Goal: Transaction & Acquisition: Book appointment/travel/reservation

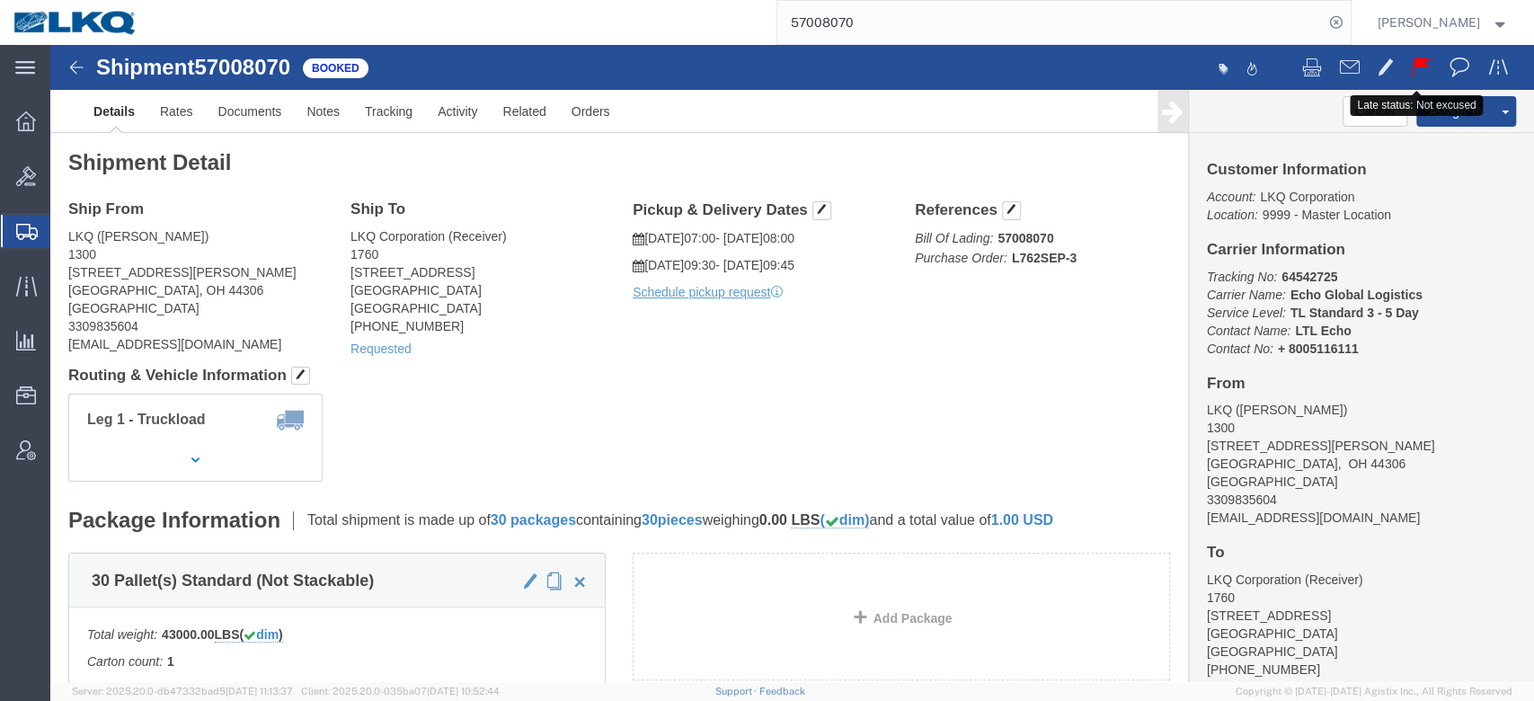
click button
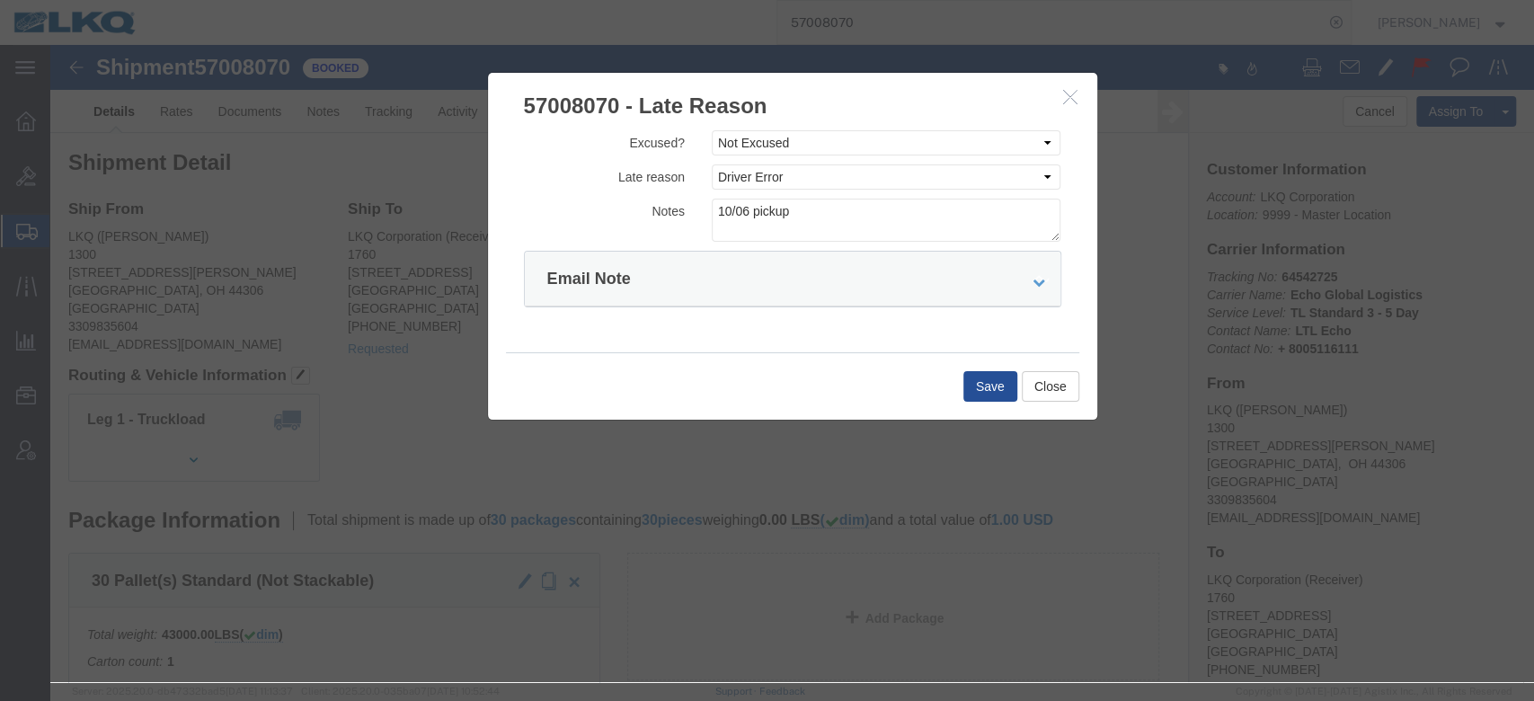
click icon "button"
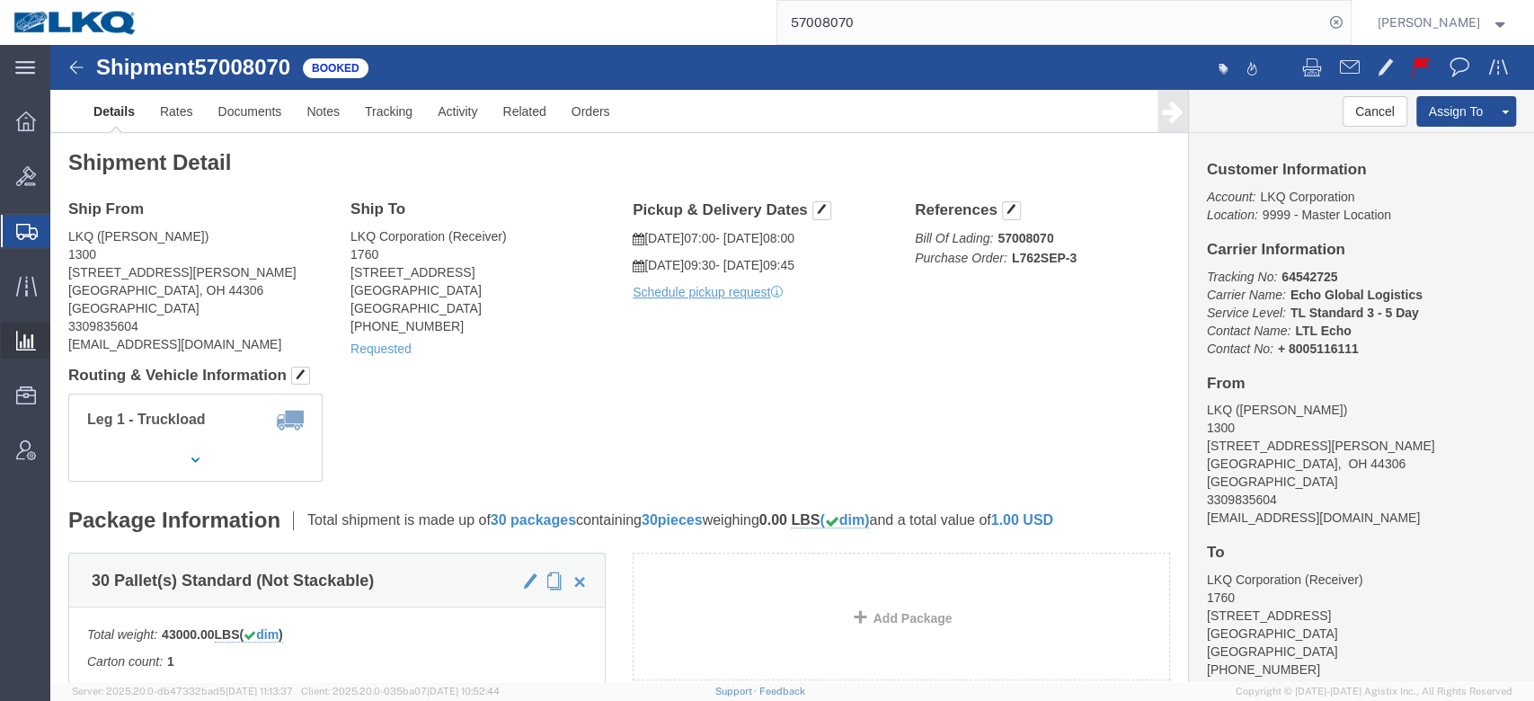
click at [0, 0] on span "Ad Hoc Reports" at bounding box center [0, 0] width 0 height 0
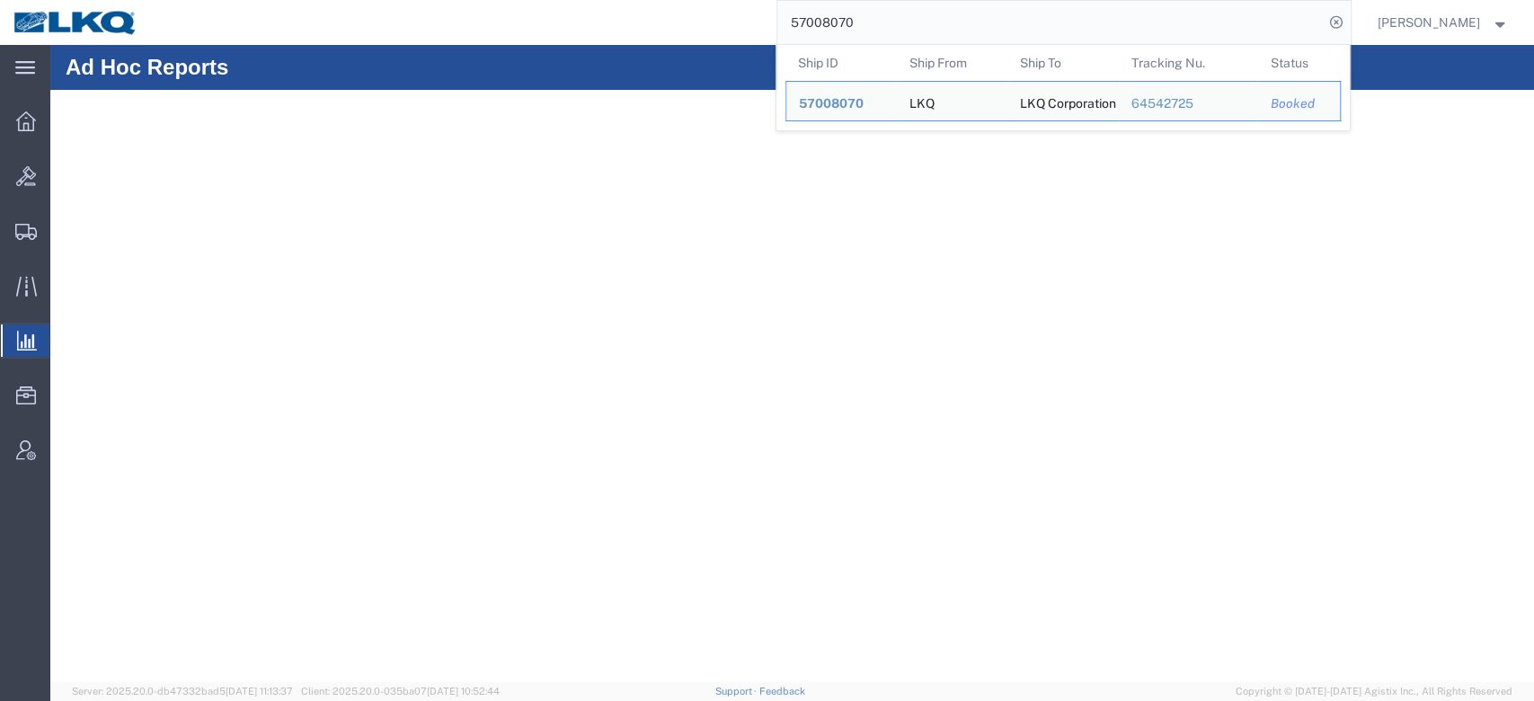
click at [1068, 17] on input "57008070" at bounding box center [1050, 22] width 546 height 43
paste input "6593301"
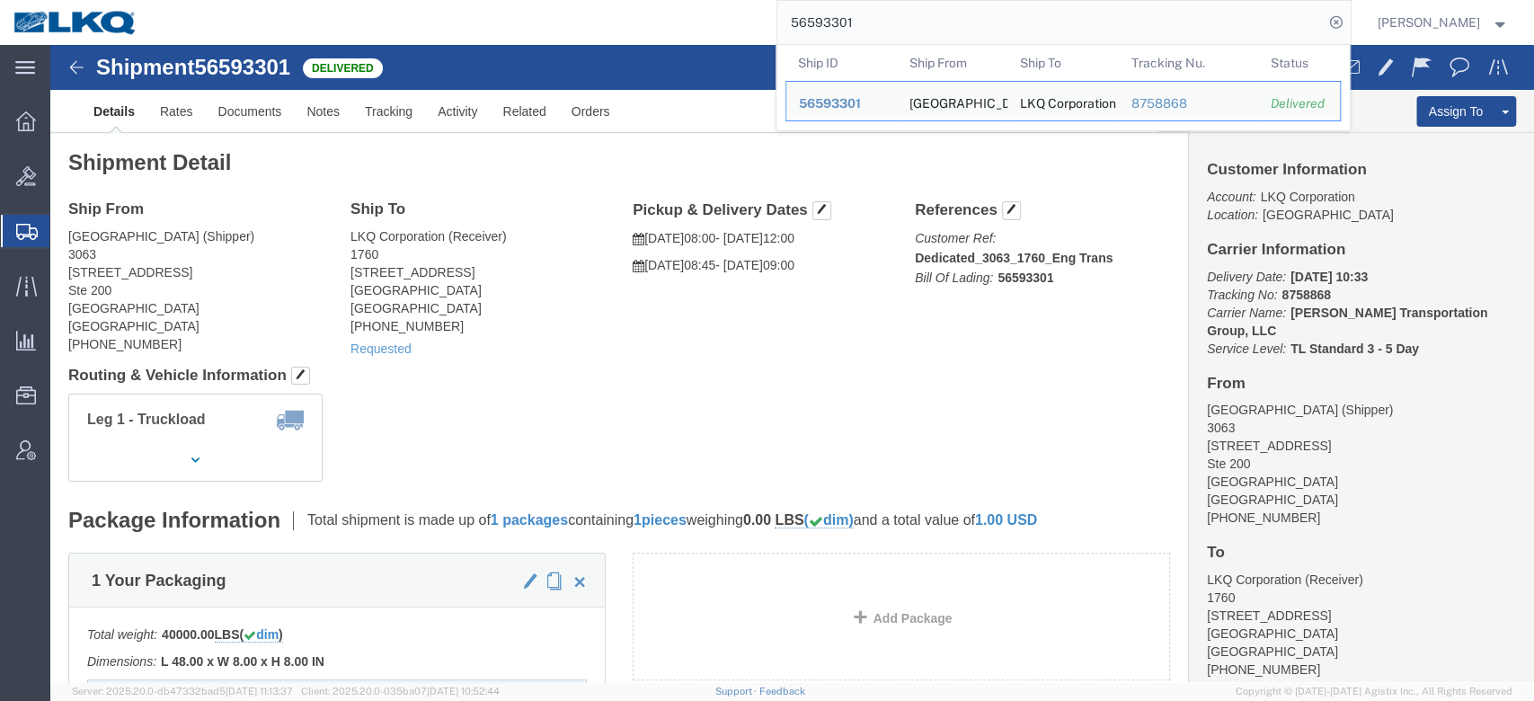
click at [920, 31] on input "56593301" at bounding box center [1050, 22] width 546 height 43
paste input "661607"
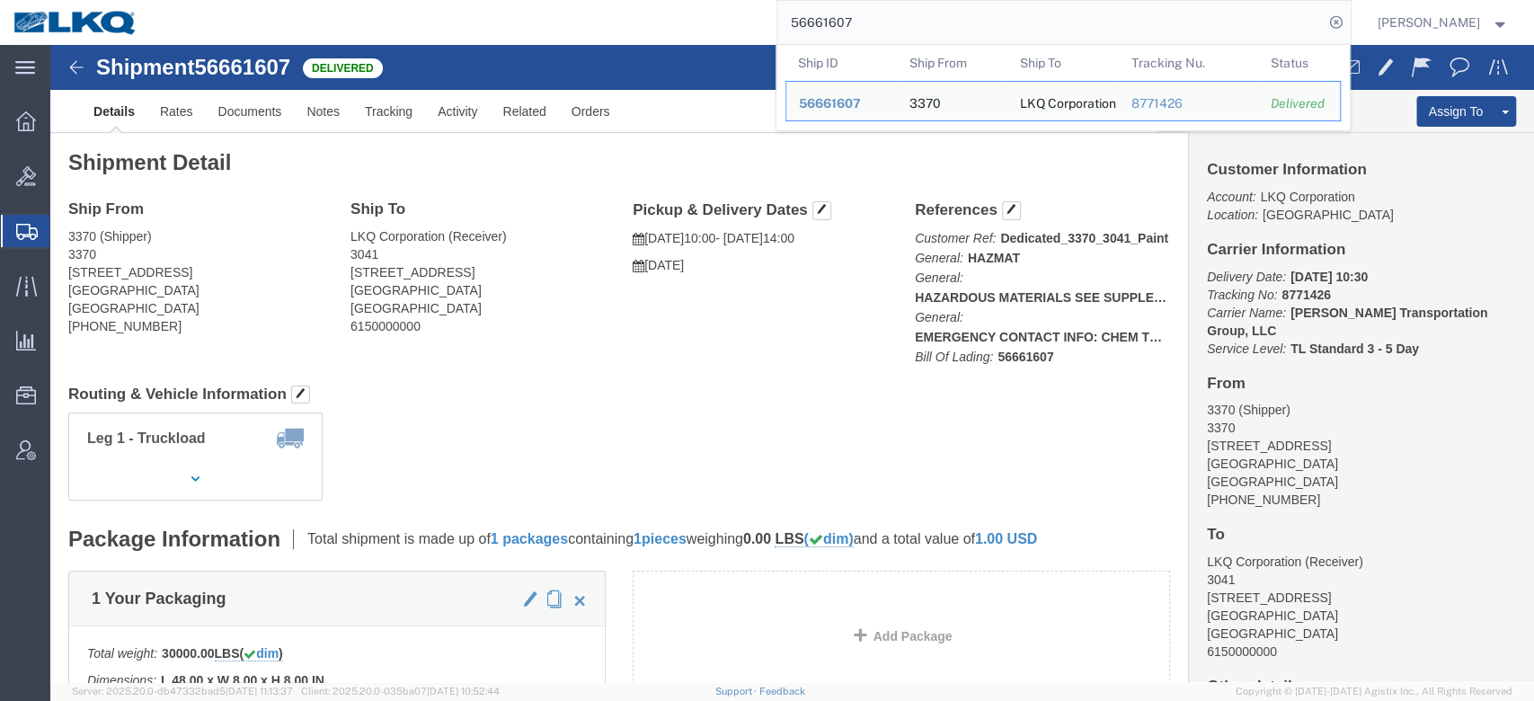
click at [831, 25] on input "56661607" at bounding box center [1050, 22] width 546 height 43
paste input "40958"
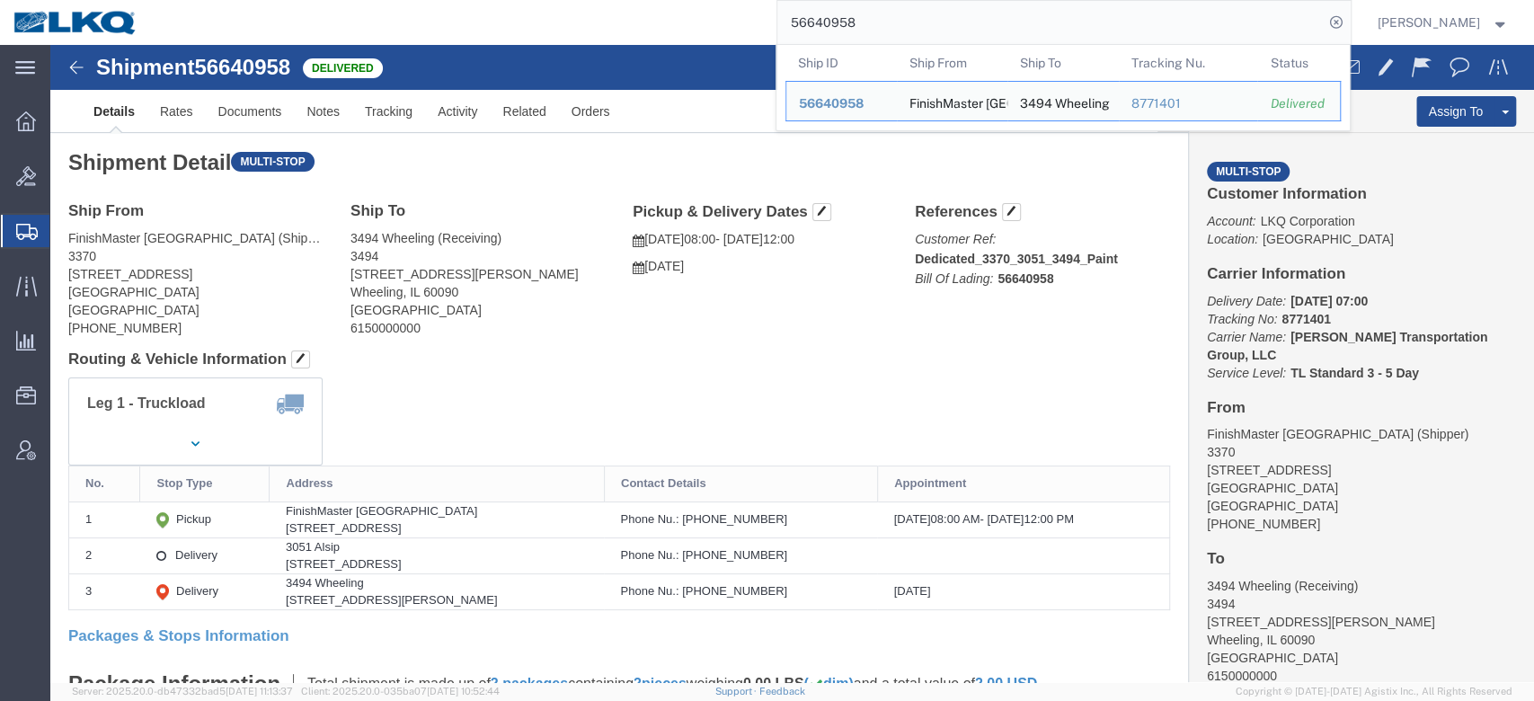
click at [844, 12] on input "56640958" at bounding box center [1050, 22] width 546 height 43
paste input "978222"
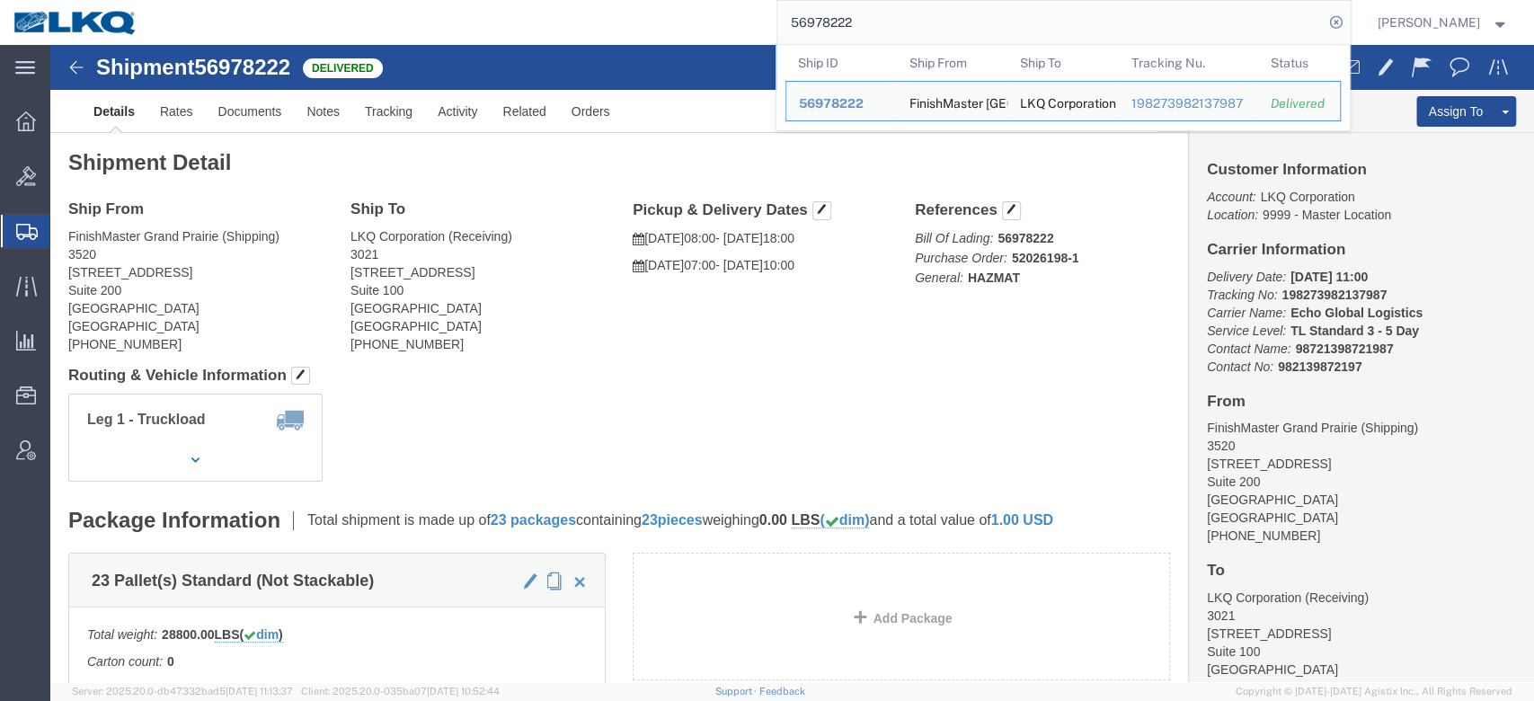
click at [880, 18] on input "56978222" at bounding box center [1050, 22] width 546 height 43
paste input "621380"
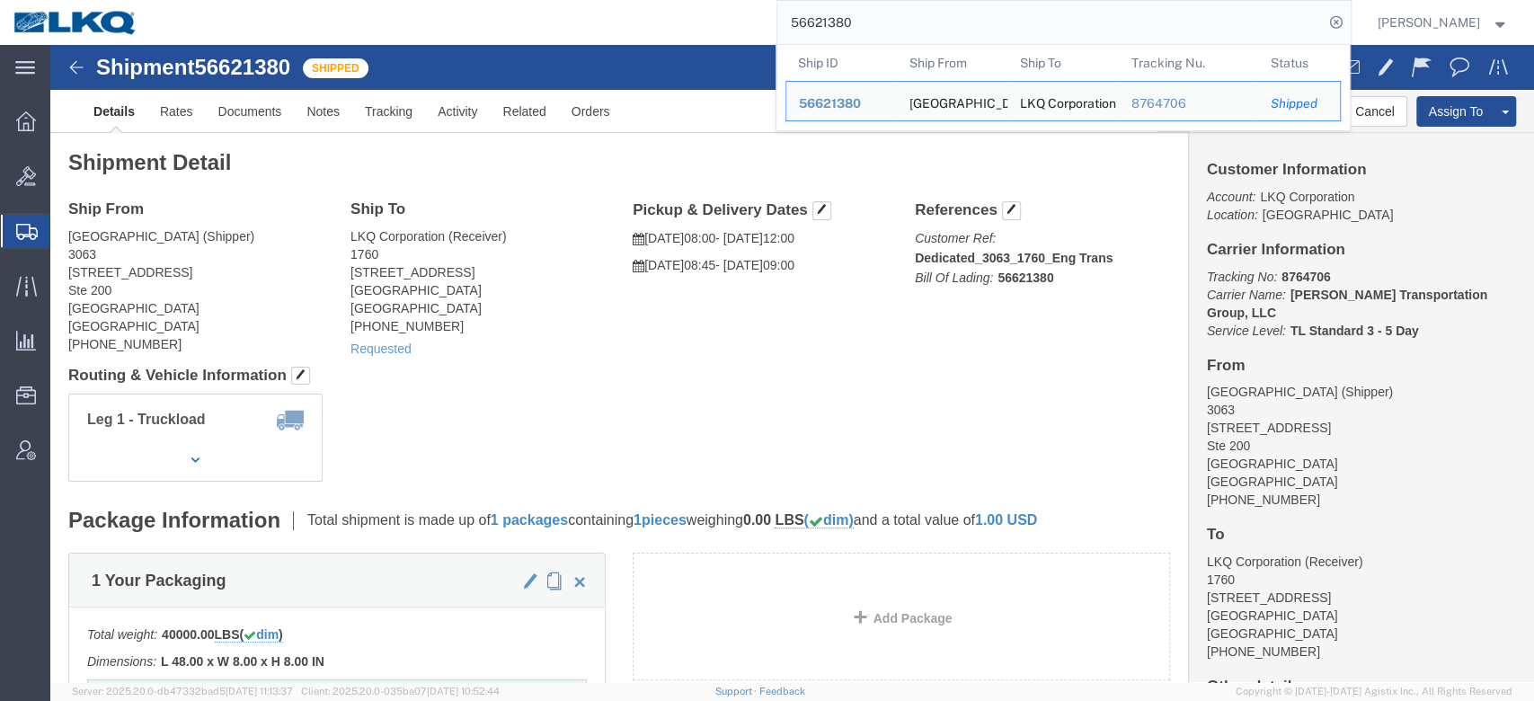
click at [847, 25] on input "56621380" at bounding box center [1050, 22] width 546 height 43
paste input "07106"
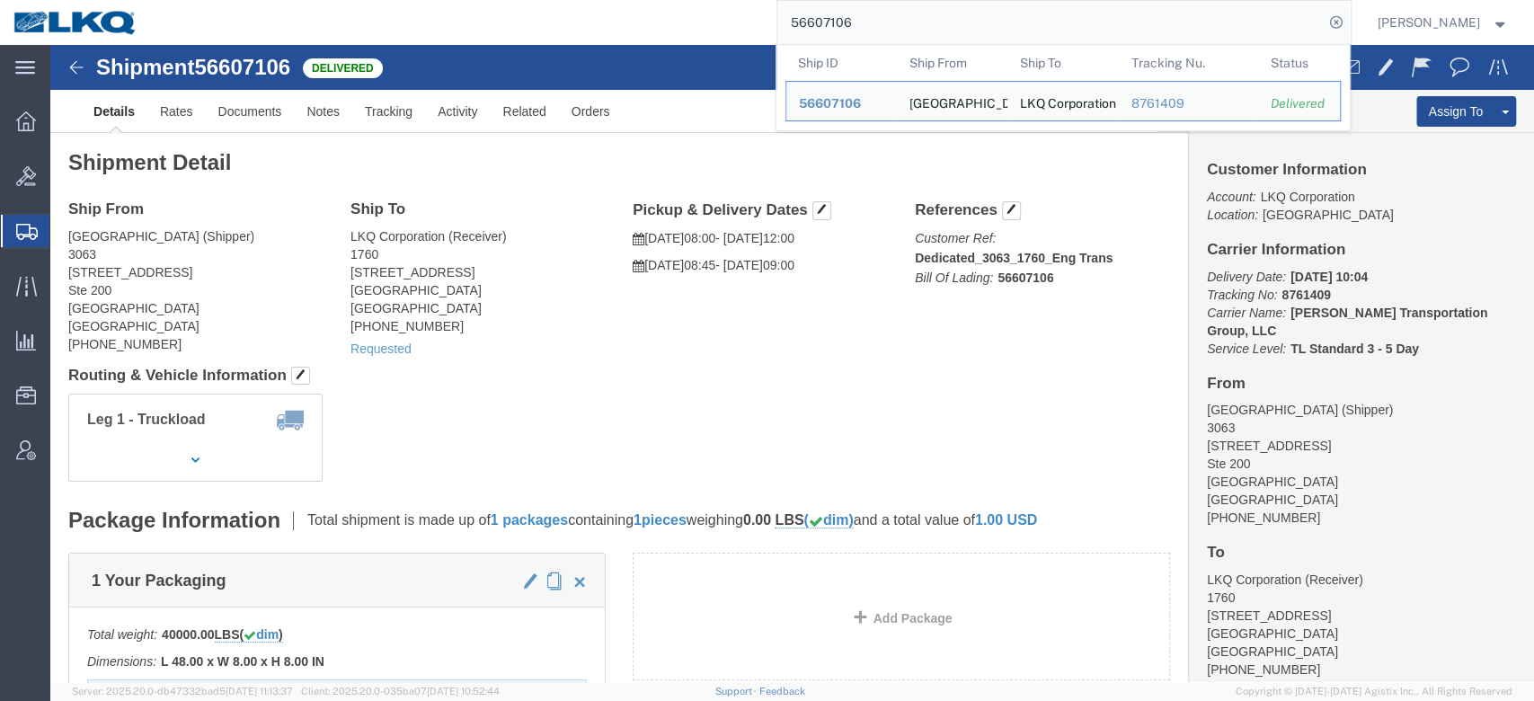
click at [857, 18] on input "56607106" at bounding box center [1050, 22] width 546 height 43
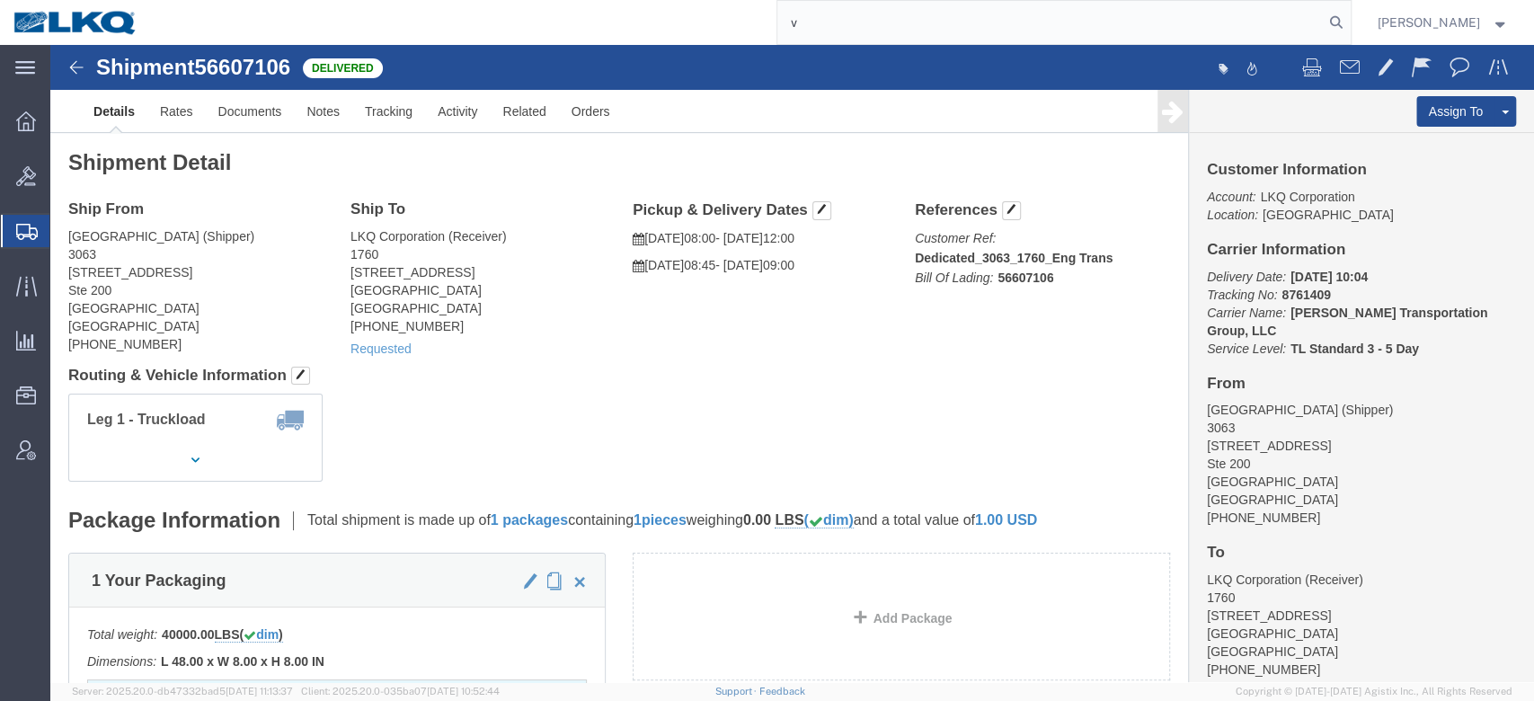
paste input "57023074"
click at [857, 18] on input "v57023074" at bounding box center [1050, 22] width 546 height 43
paste input "search"
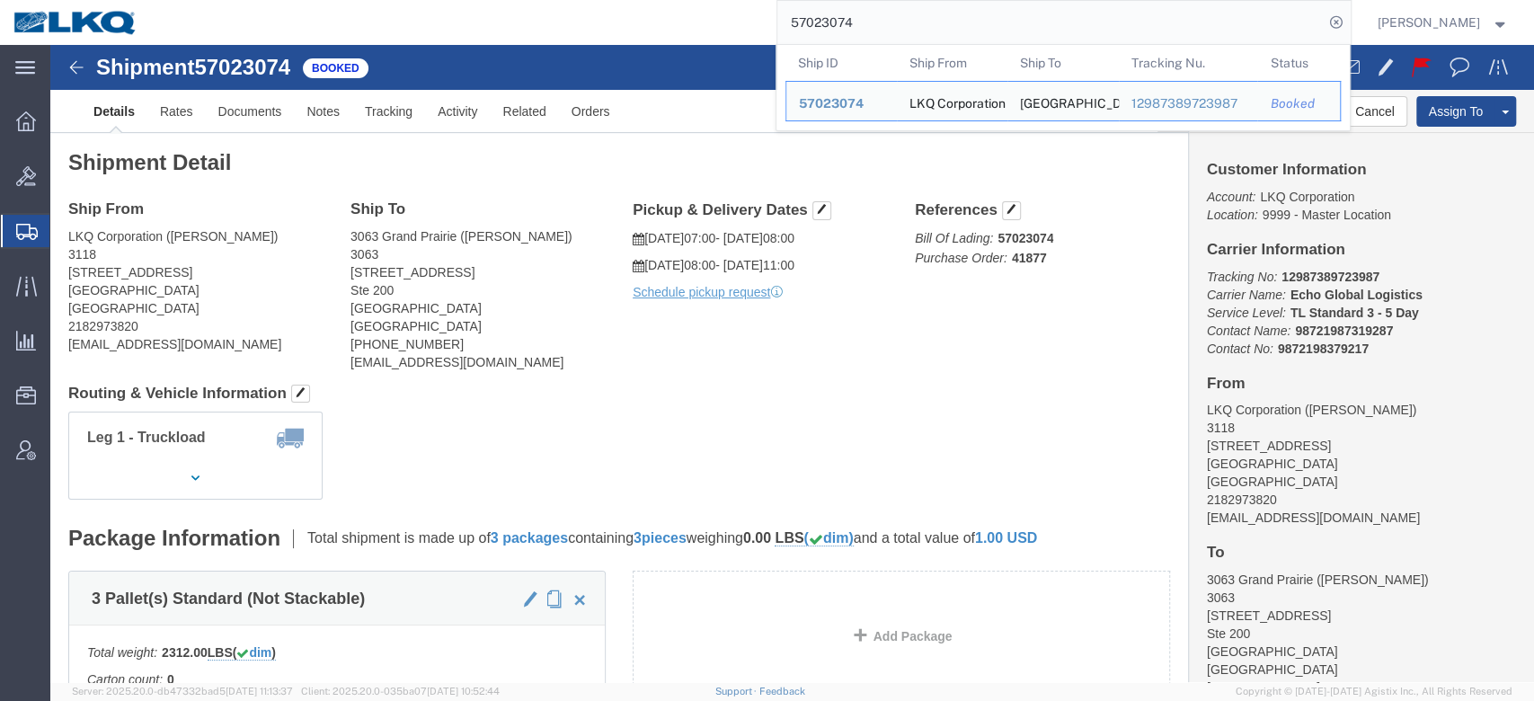
click div "Leg 1 - Truckload Vehicle 1: Standard Dry Van (53 Feet) Number of trucks: 1"
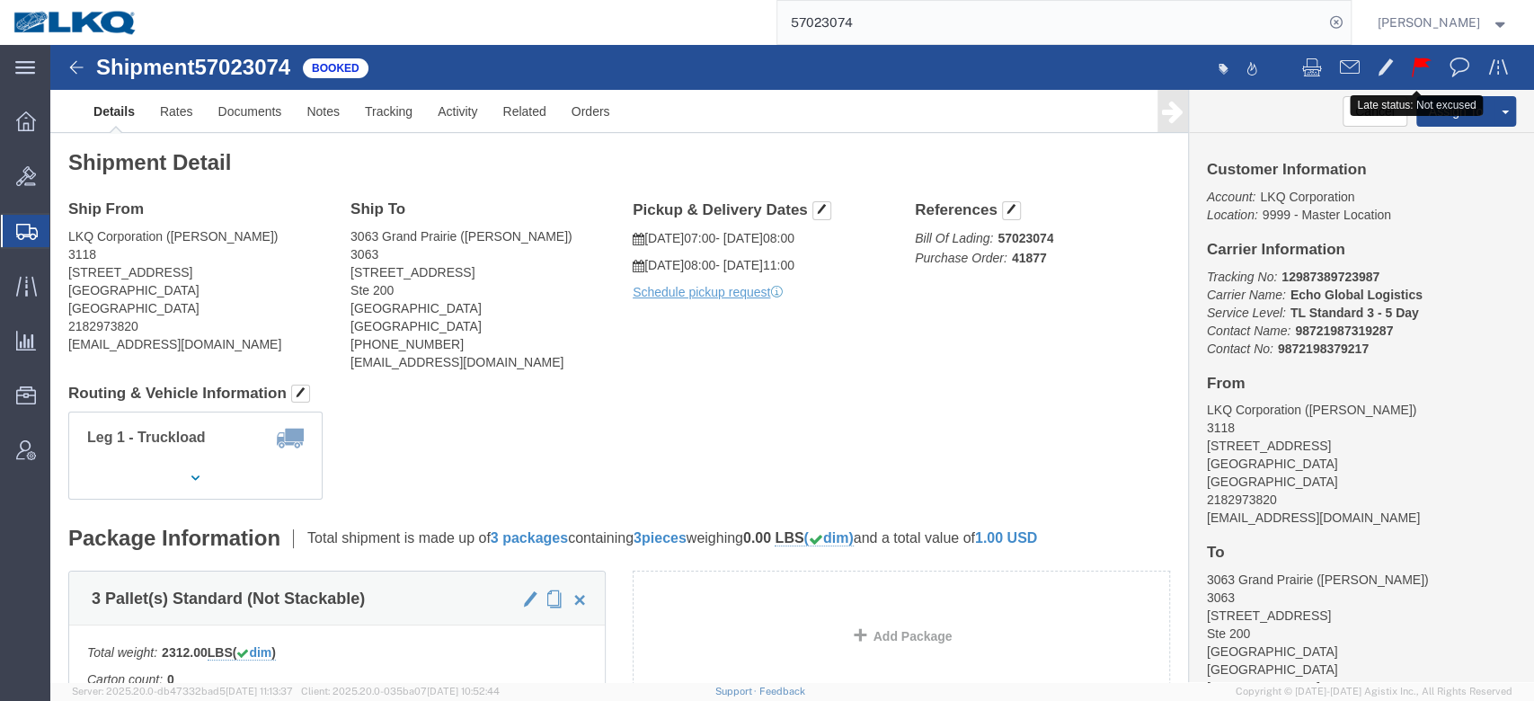
click button
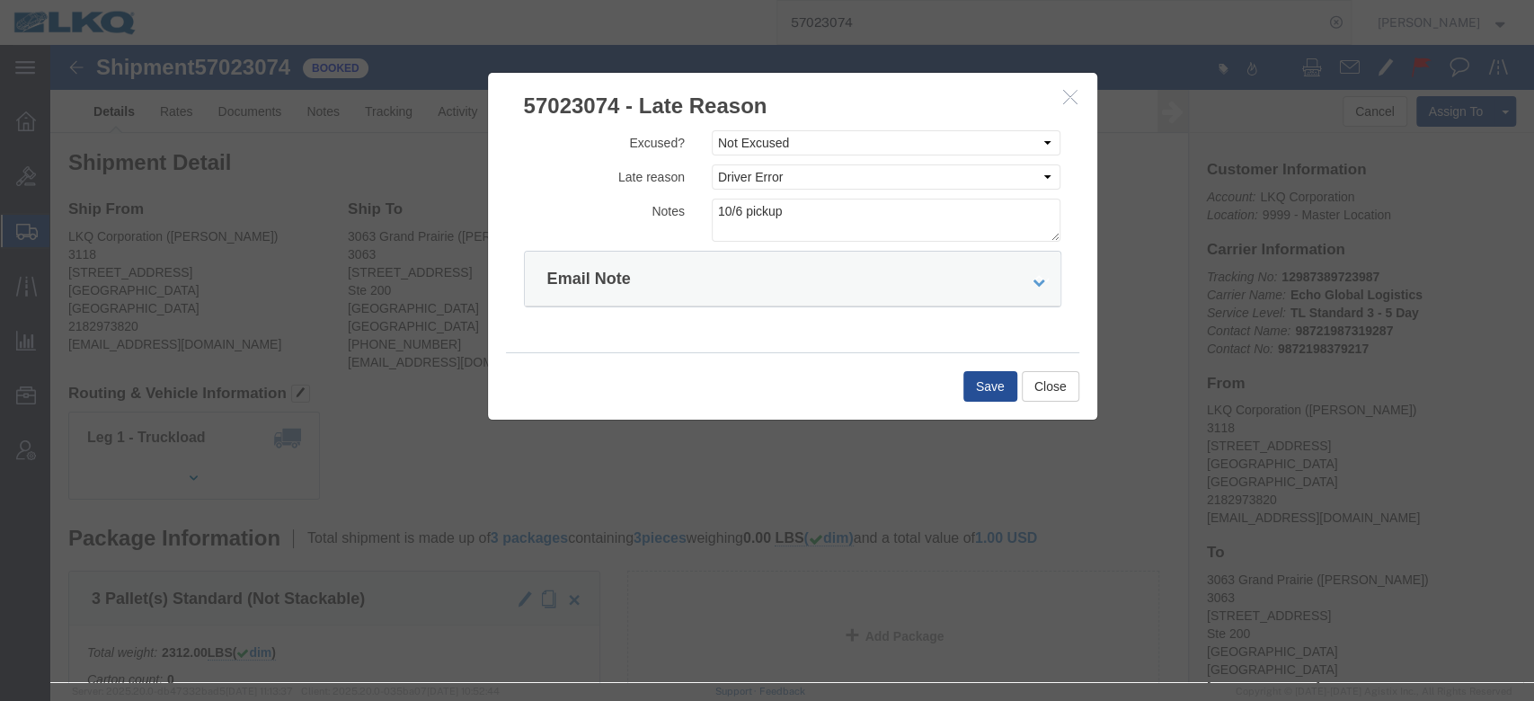
click icon "button"
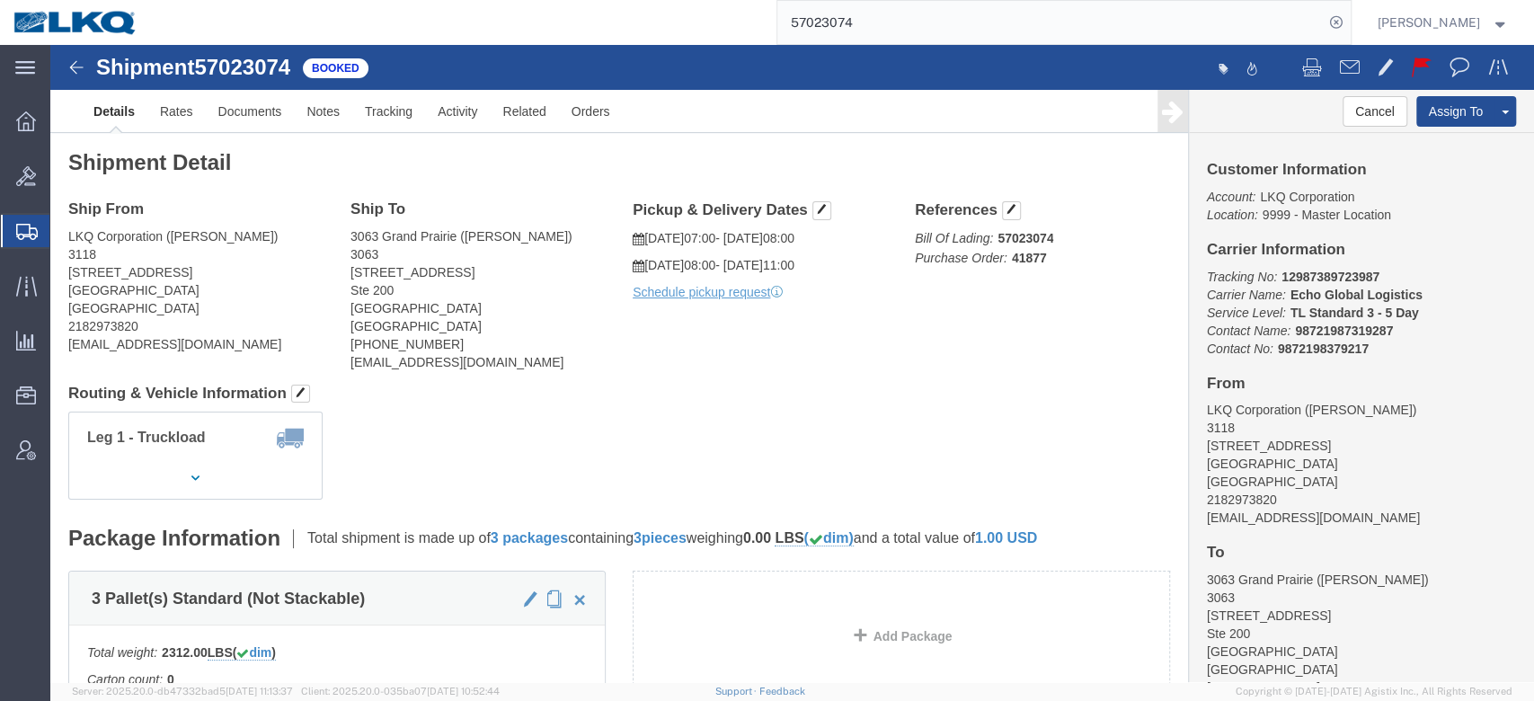
click at [824, 18] on input "57023074" at bounding box center [1050, 22] width 546 height 43
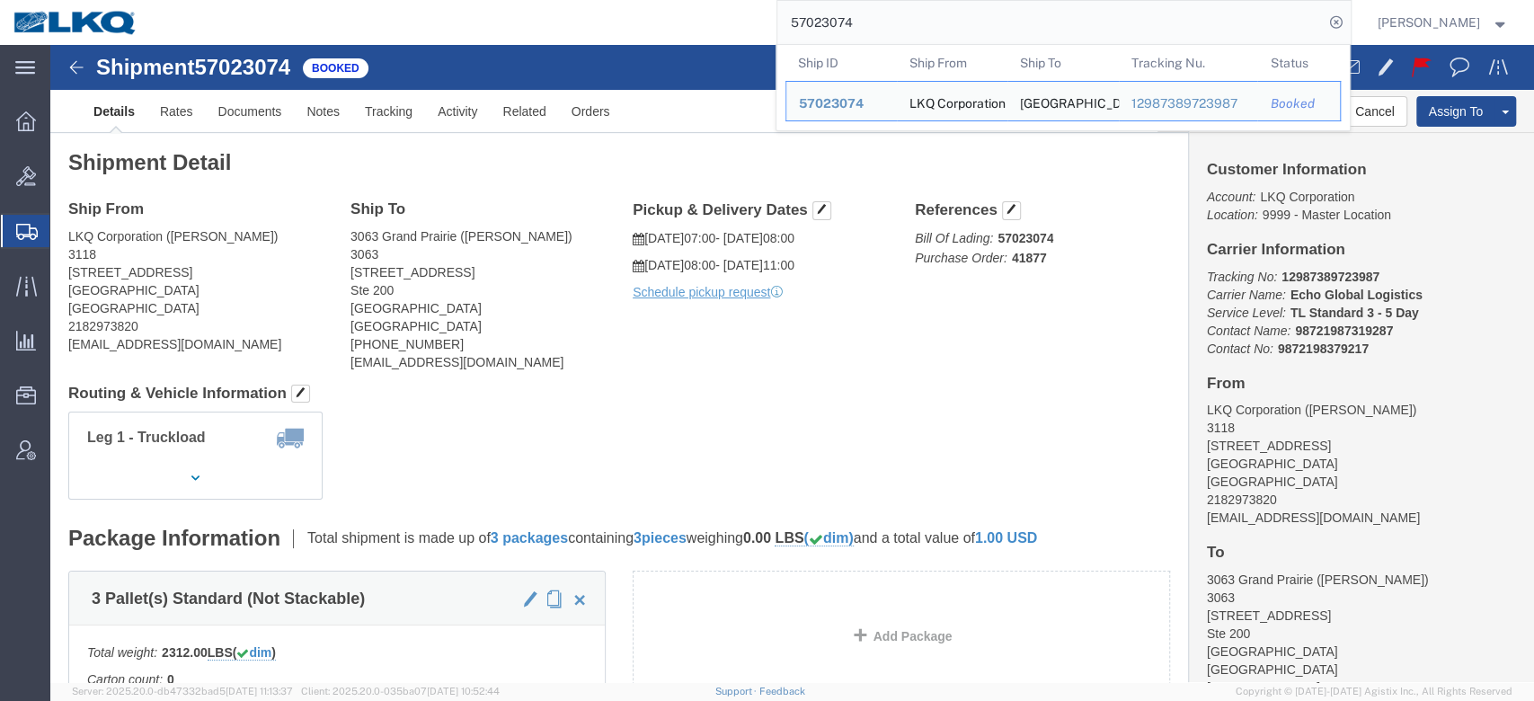
paste input "33375"
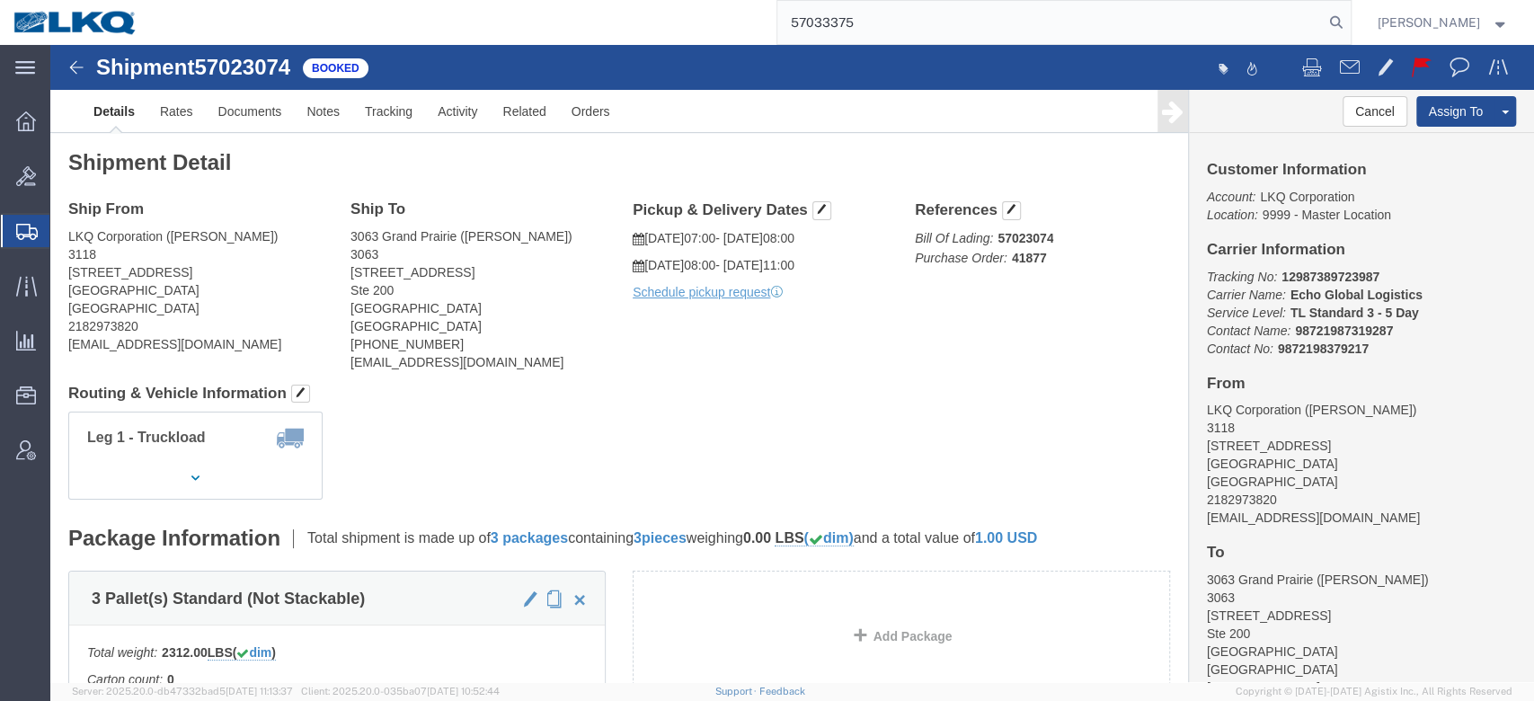
type input "57033375"
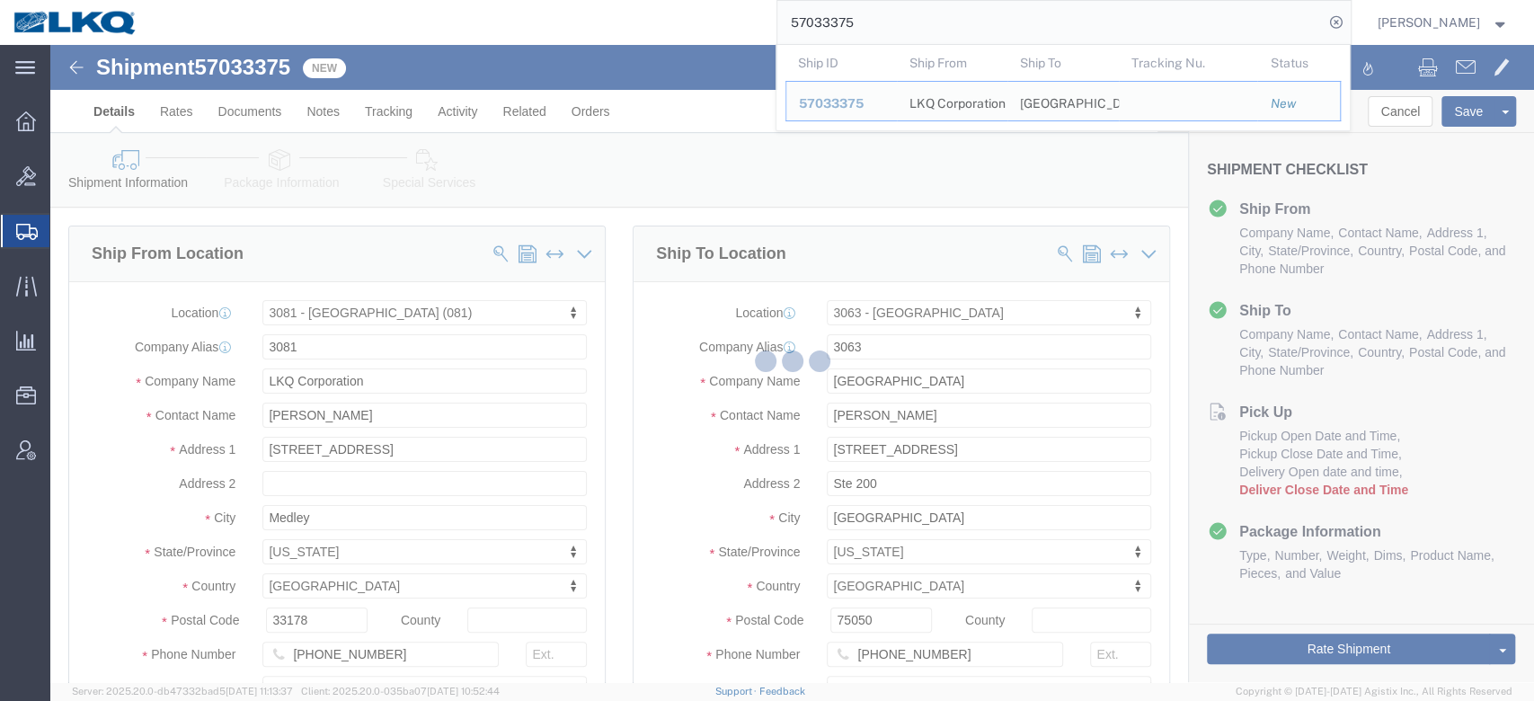
scroll to position [775, 0]
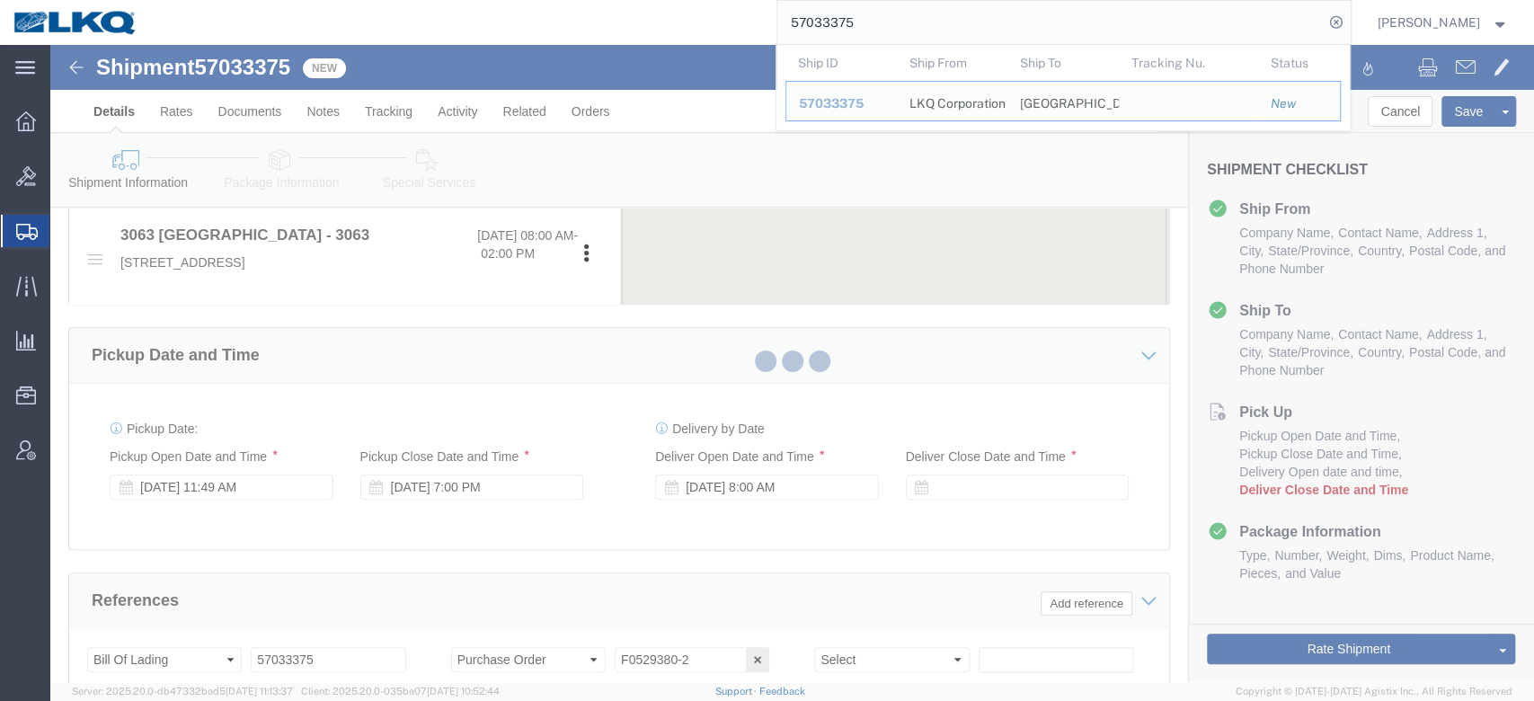
select select "27816"
select select "27788"
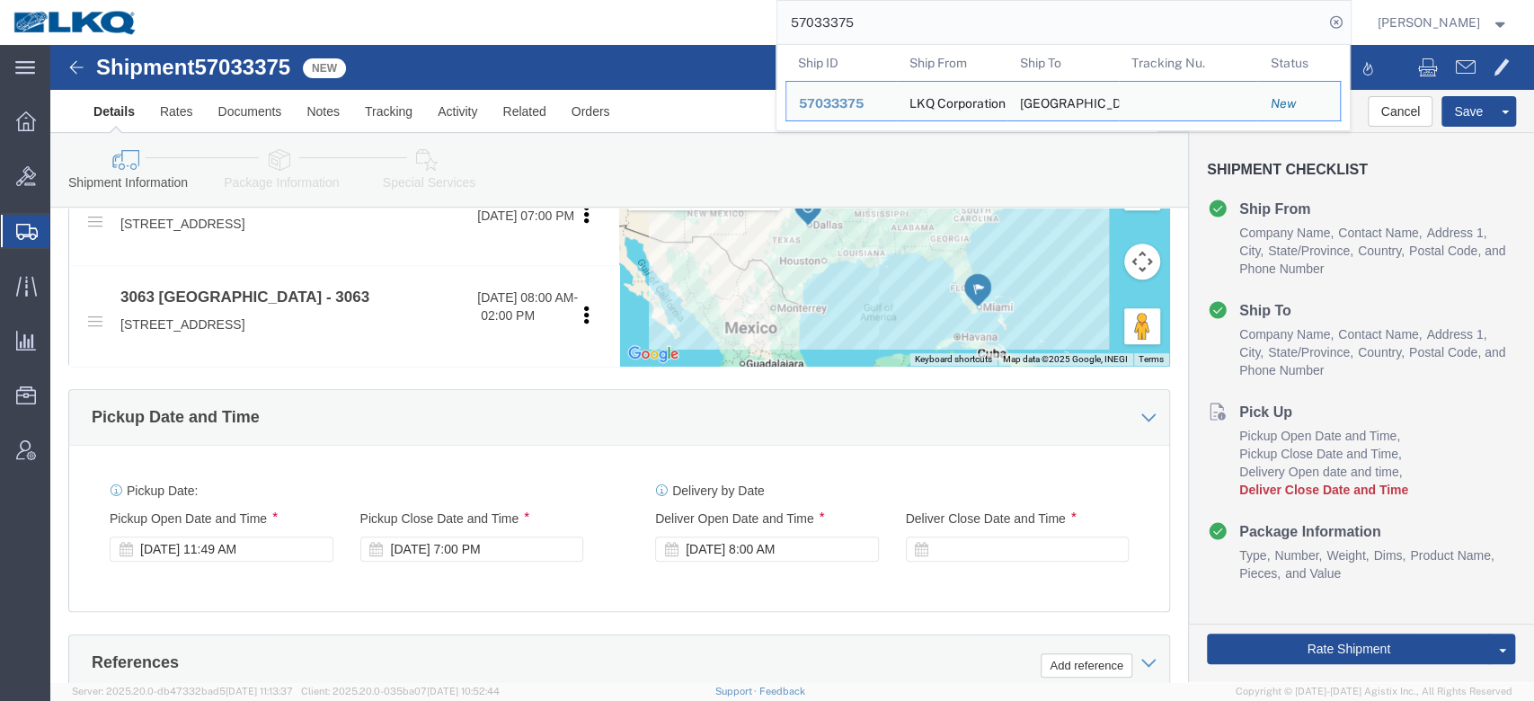
scroll to position [713, 0]
click div "[DATE] 11:49 AM"
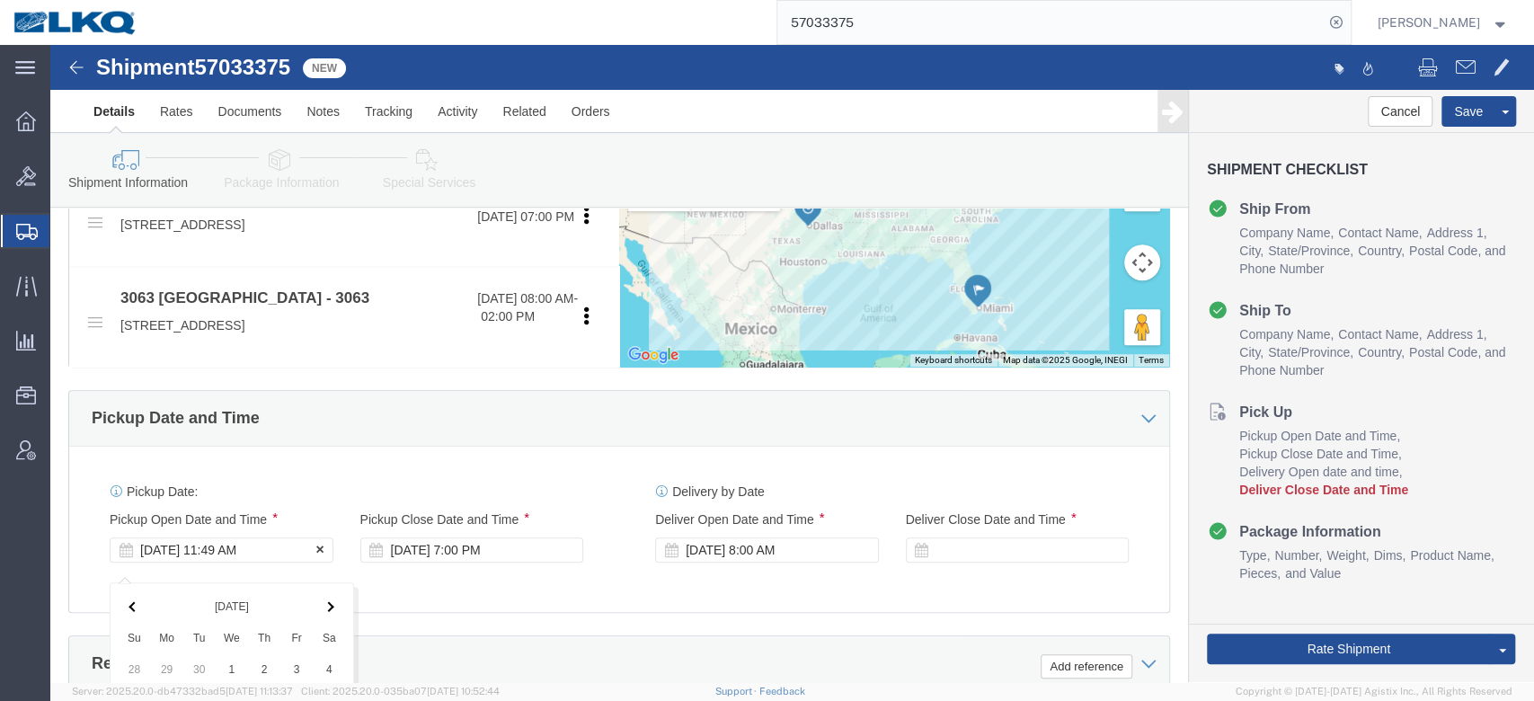
scroll to position [1208, 0]
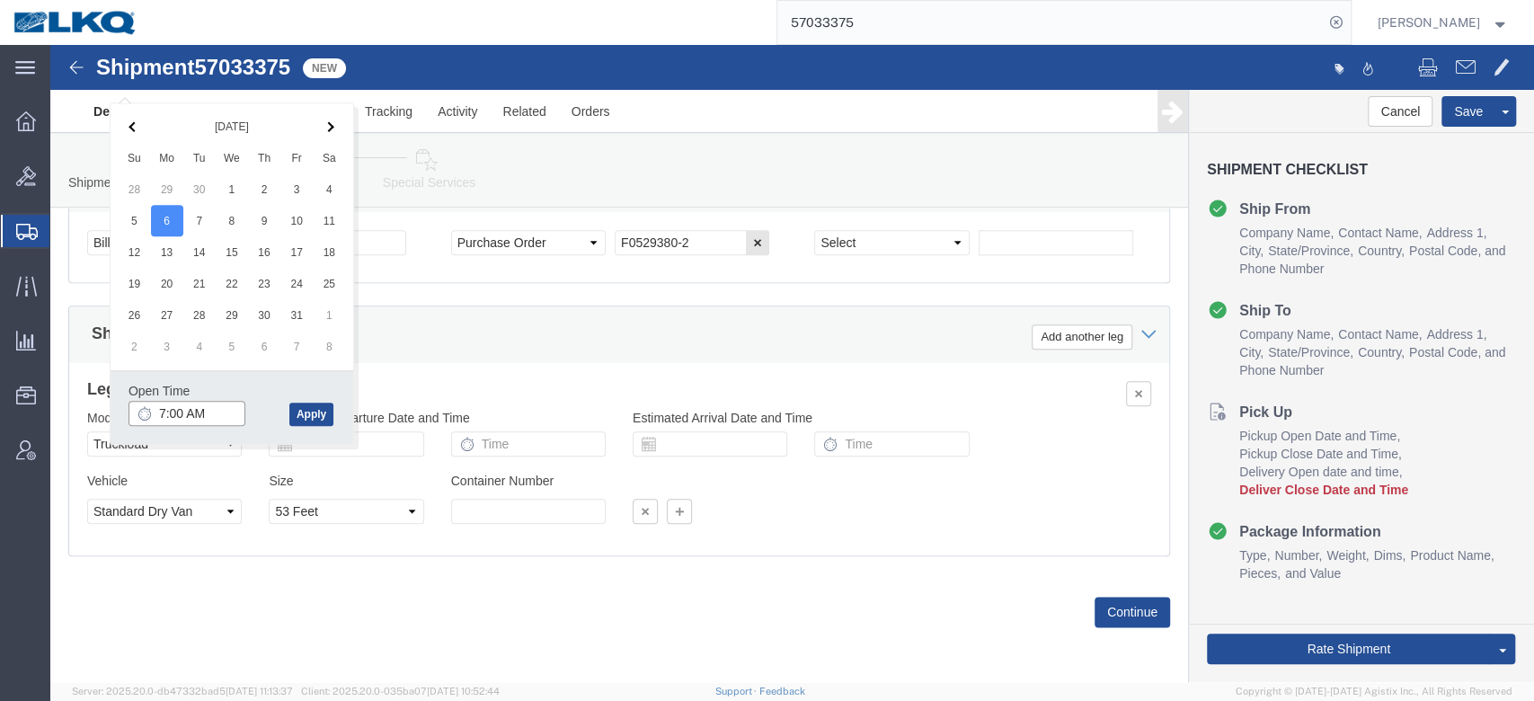
type input "7:00 AM"
click button "Apply"
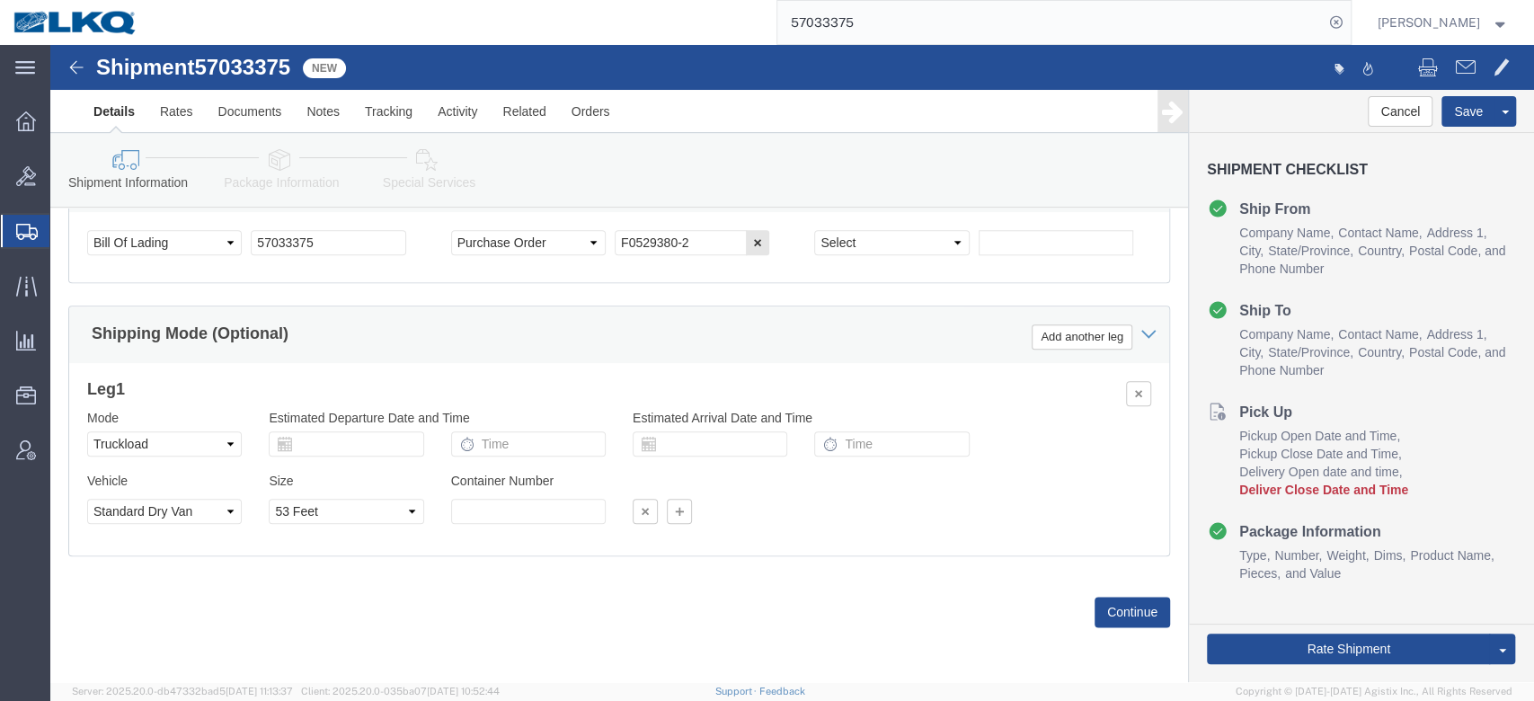
click div "Shipping Mode (Optional) Add another leg"
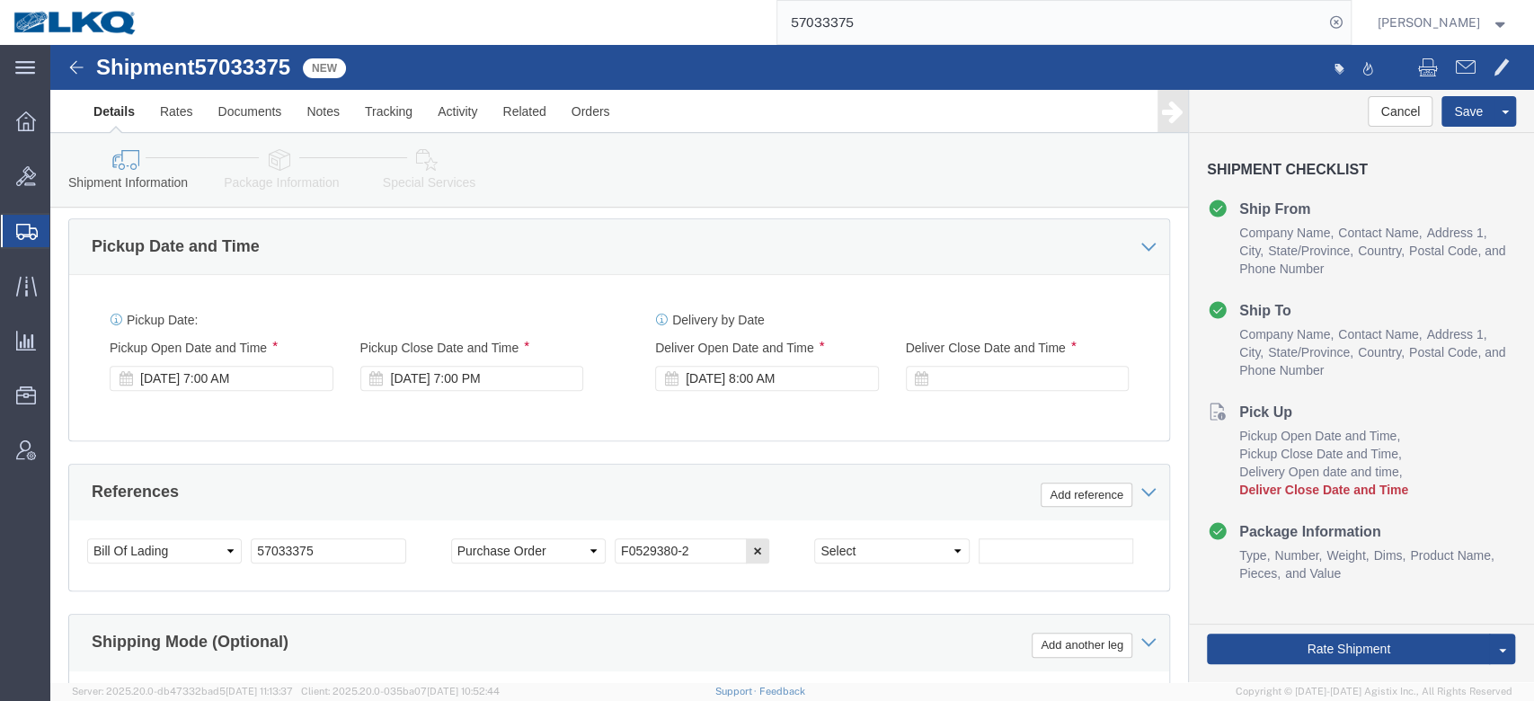
scroll to position [886, 0]
click div "[DATE] 8:00 AM"
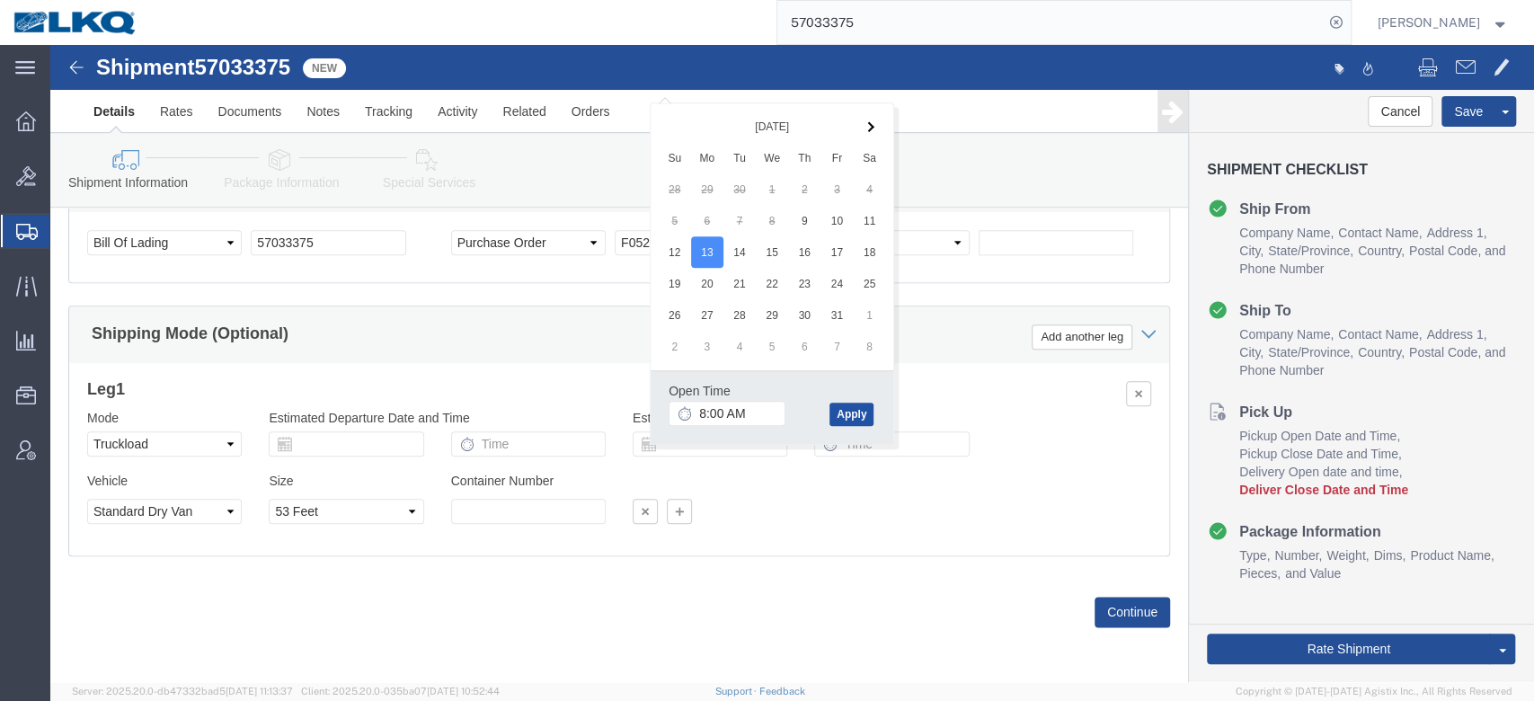
click button "Apply"
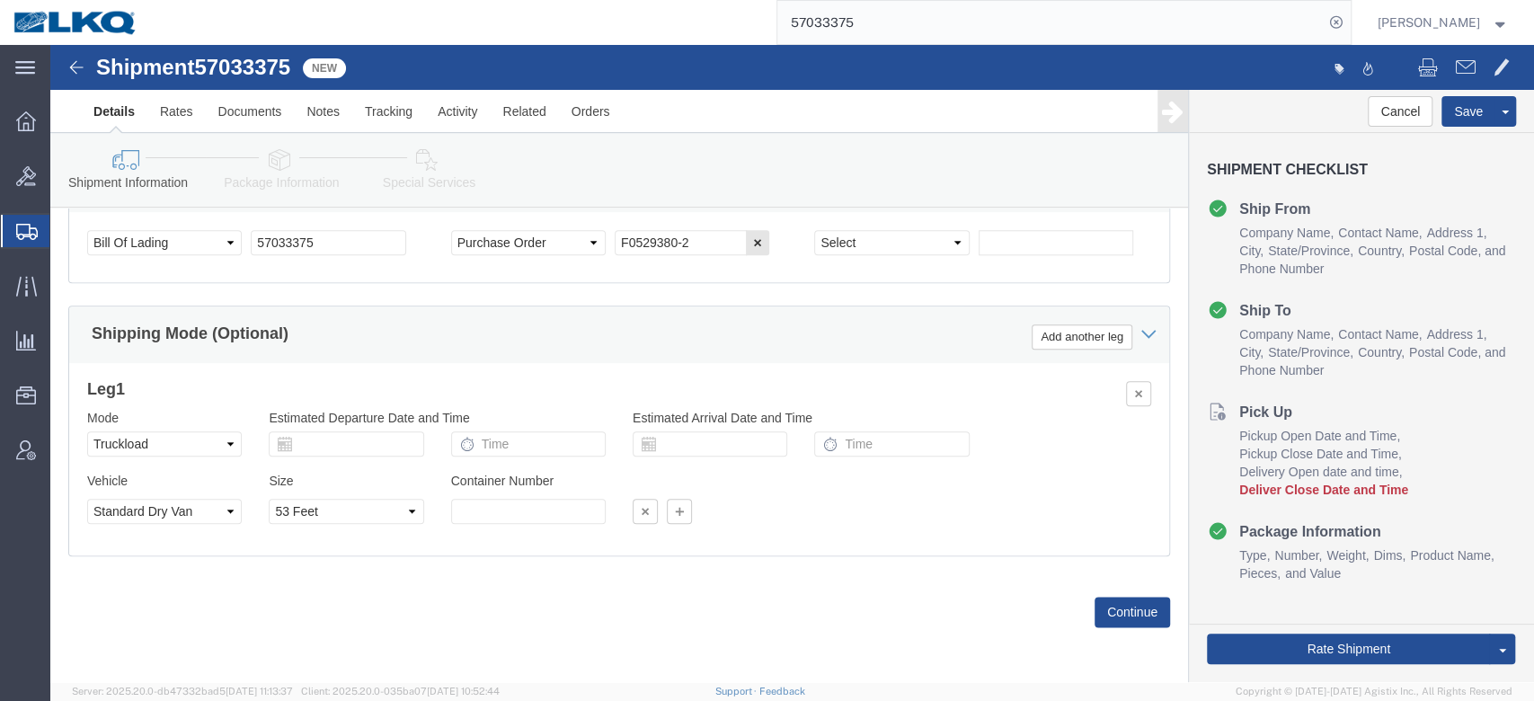
scroll to position [872, 0]
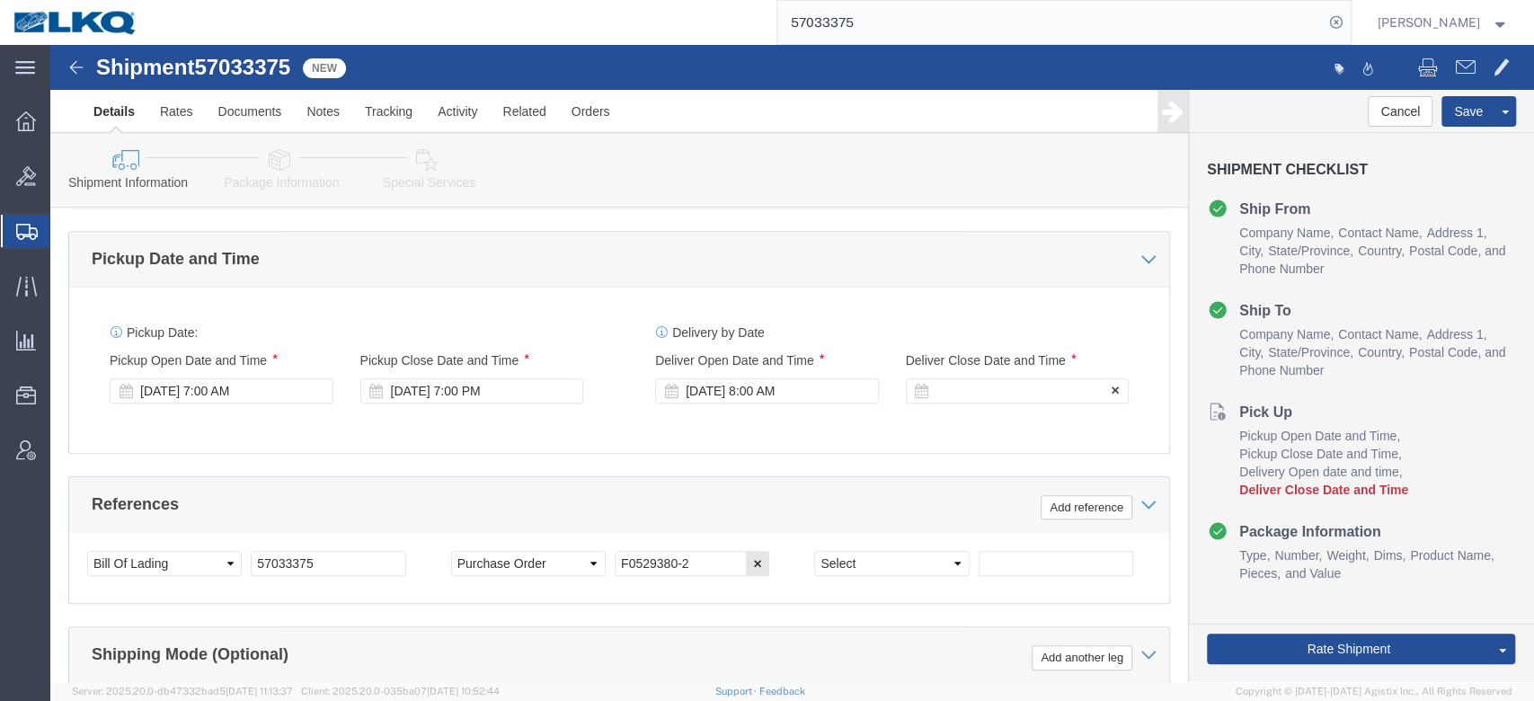
click div
type input "11:00 AM"
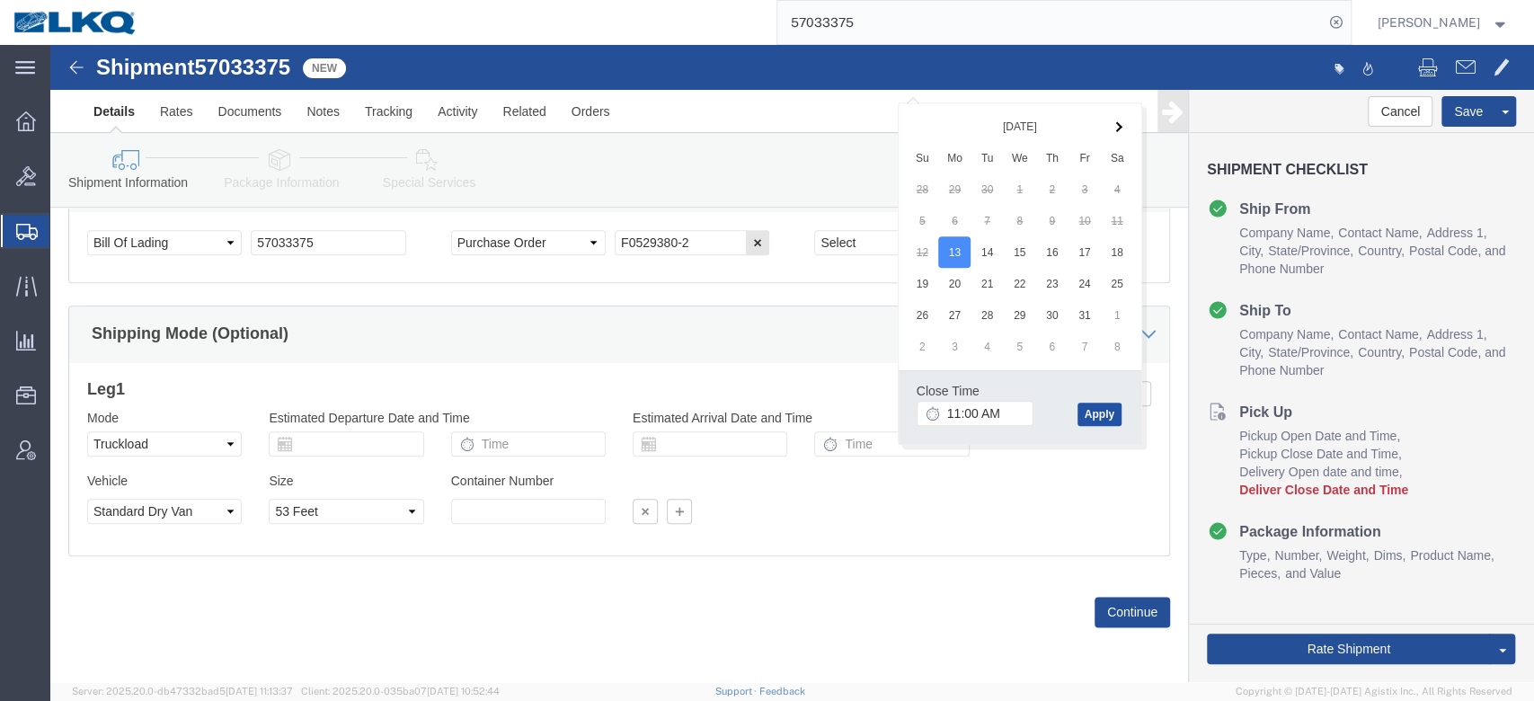
click button "Apply"
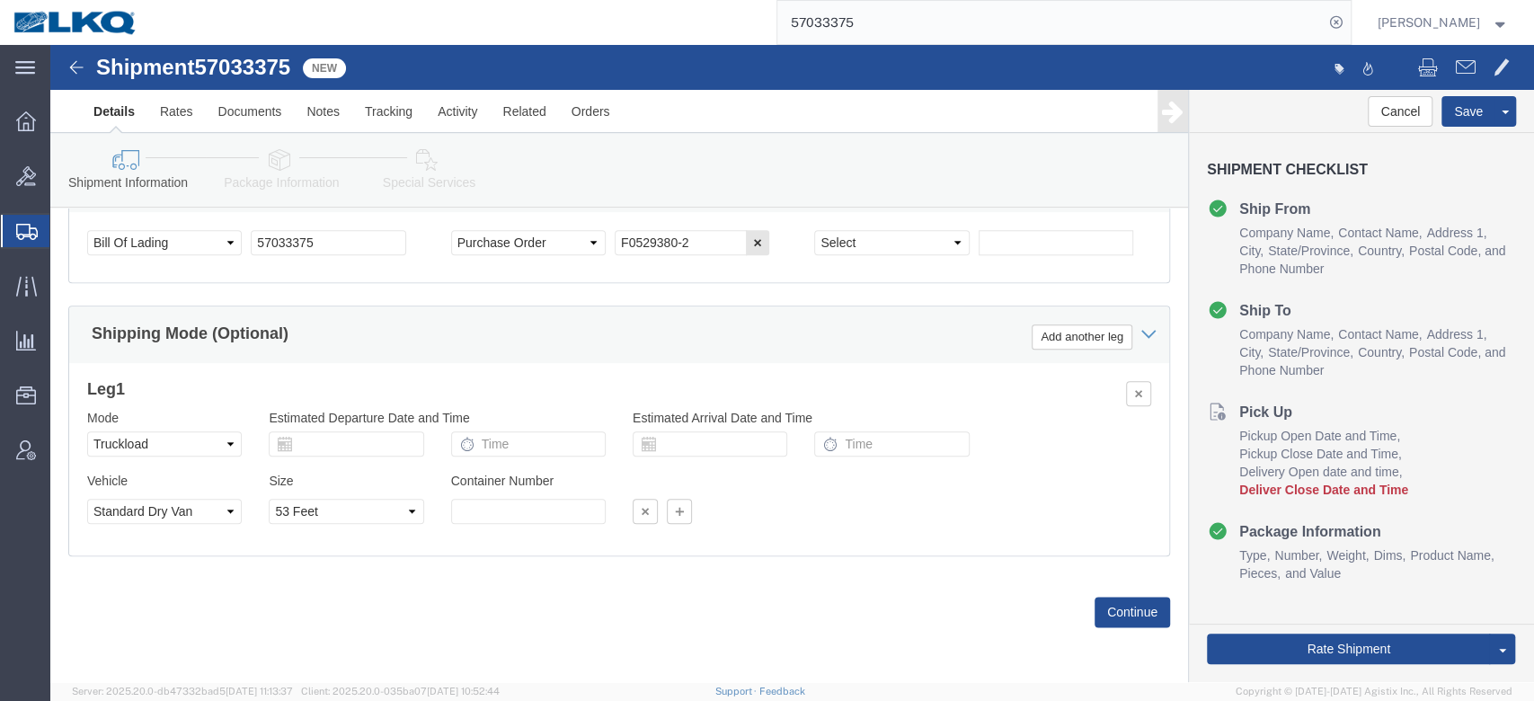
click div "Shipping Mode (Optional) Add another leg"
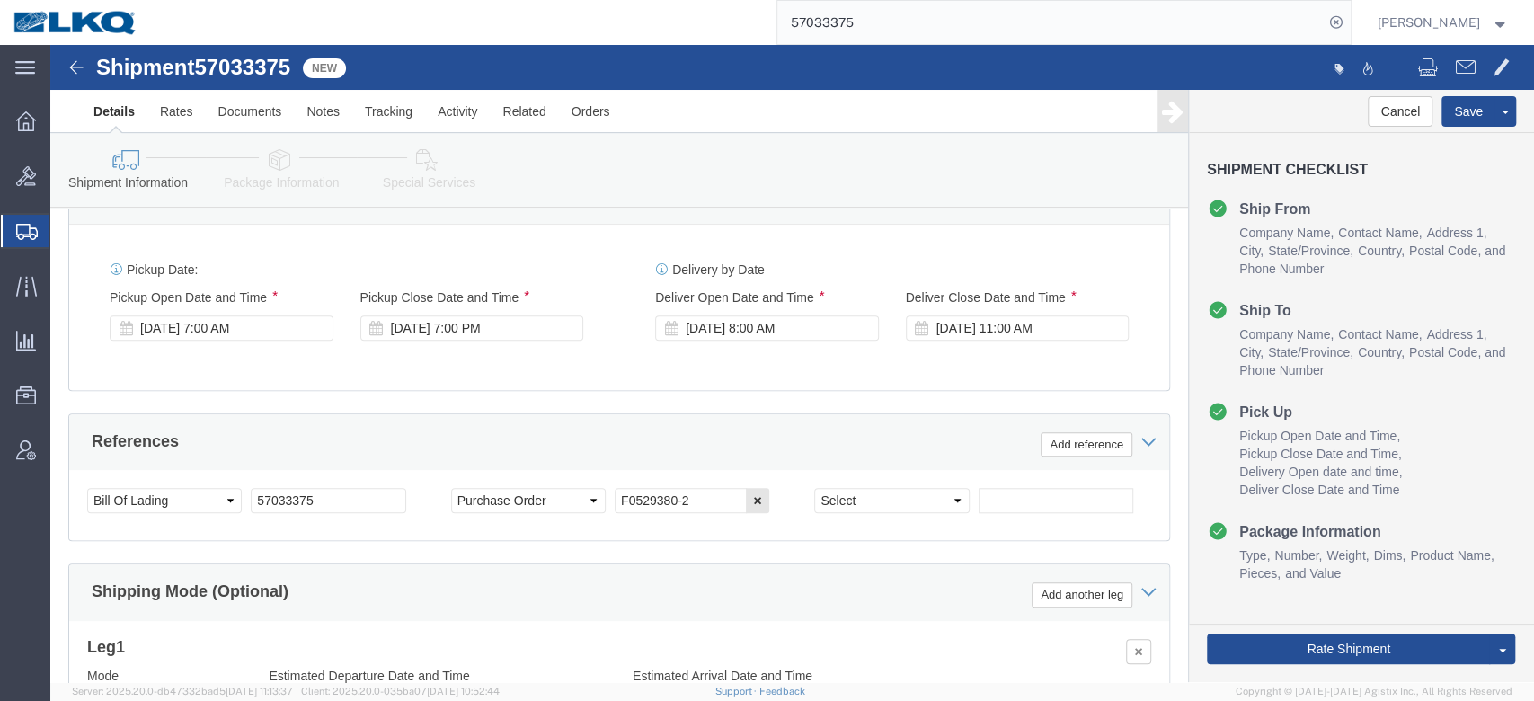
scroll to position [805, 0]
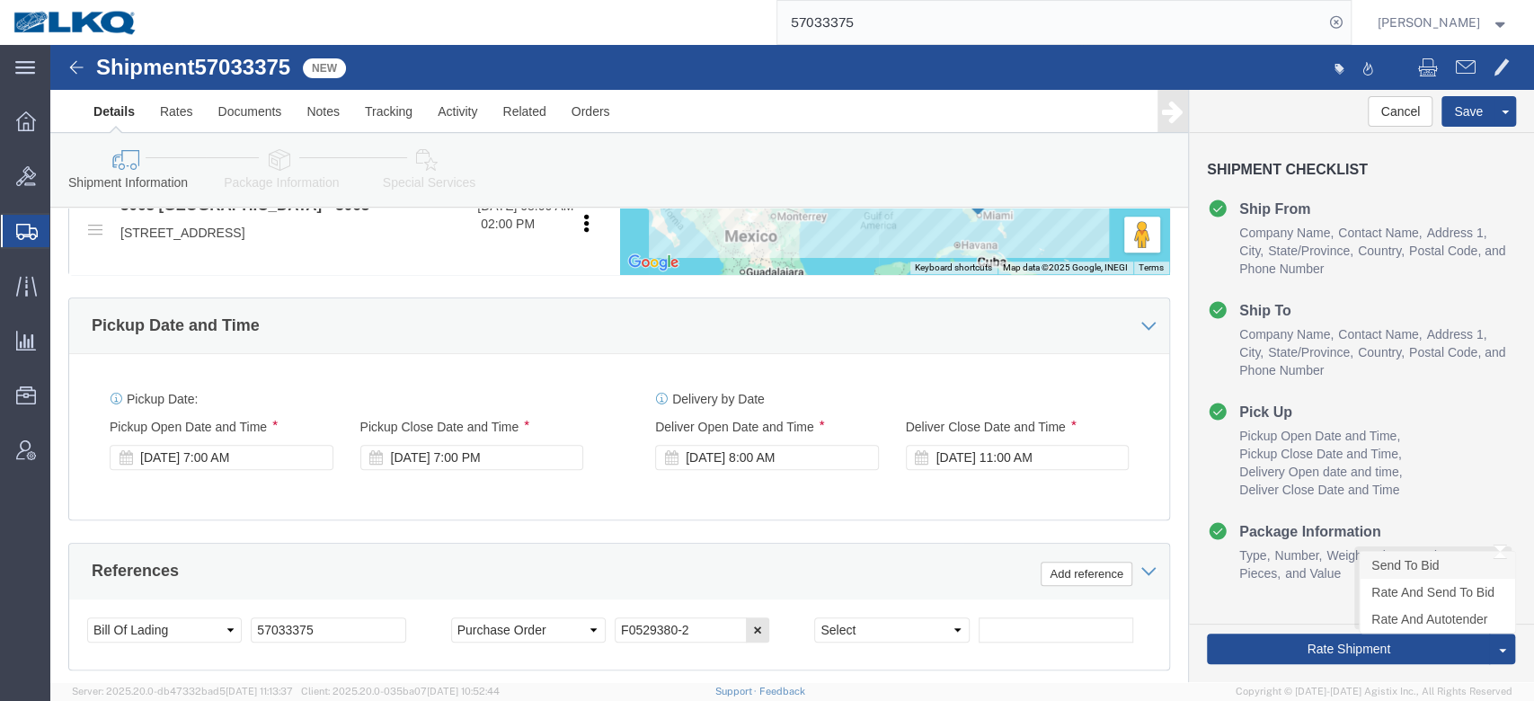
click link "Send To Bid"
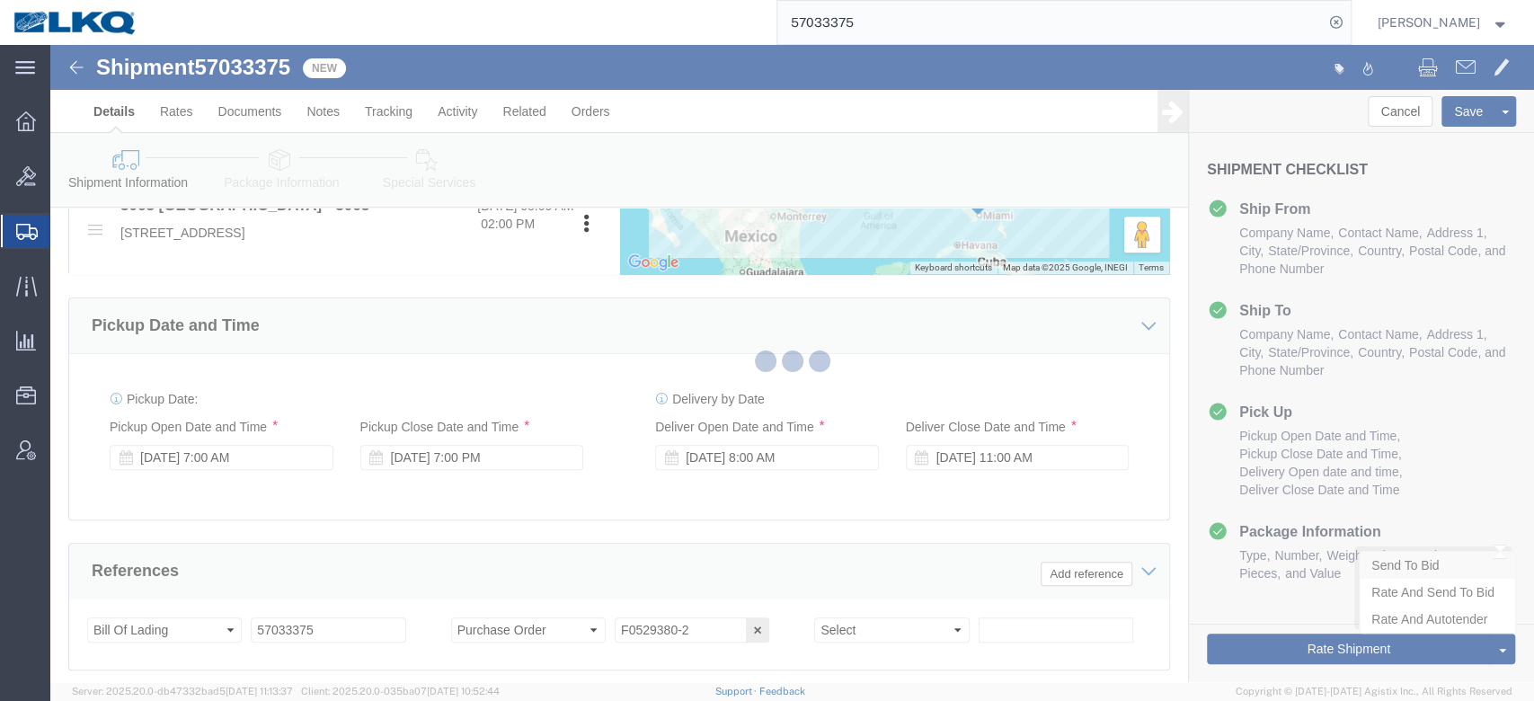
select select "TL"
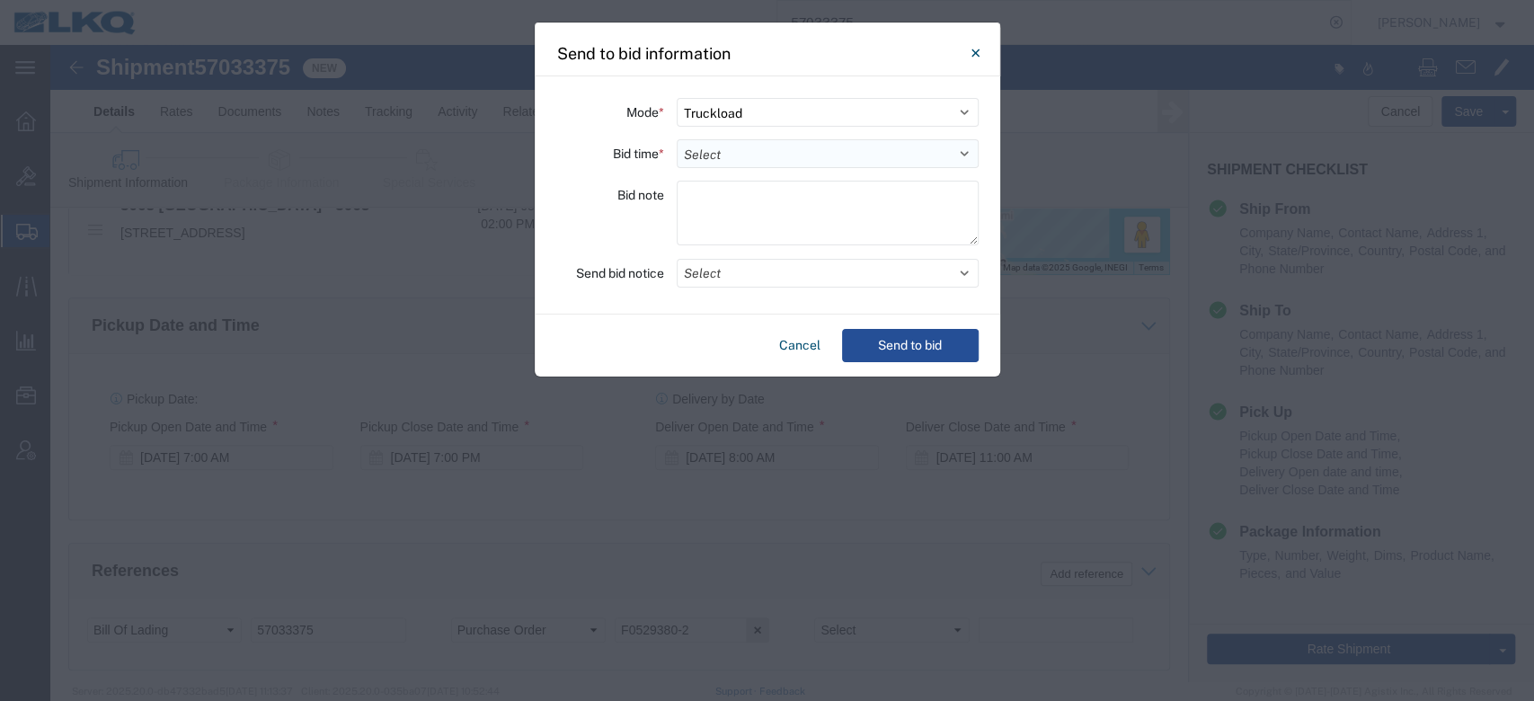
click at [747, 157] on select "Select 30 Min (Rush) 1 Hour (Rush) 2 Hours (Rush) 4 Hours (Rush) 8 Hours (Rush)…" at bounding box center [828, 153] width 302 height 29
select select "24"
click at [677, 139] on select "Select 30 Min (Rush) 1 Hour (Rush) 2 Hours (Rush) 4 Hours (Rush) 8 Hours (Rush)…" at bounding box center [828, 153] width 302 height 29
click at [734, 284] on button "Select" at bounding box center [828, 273] width 302 height 29
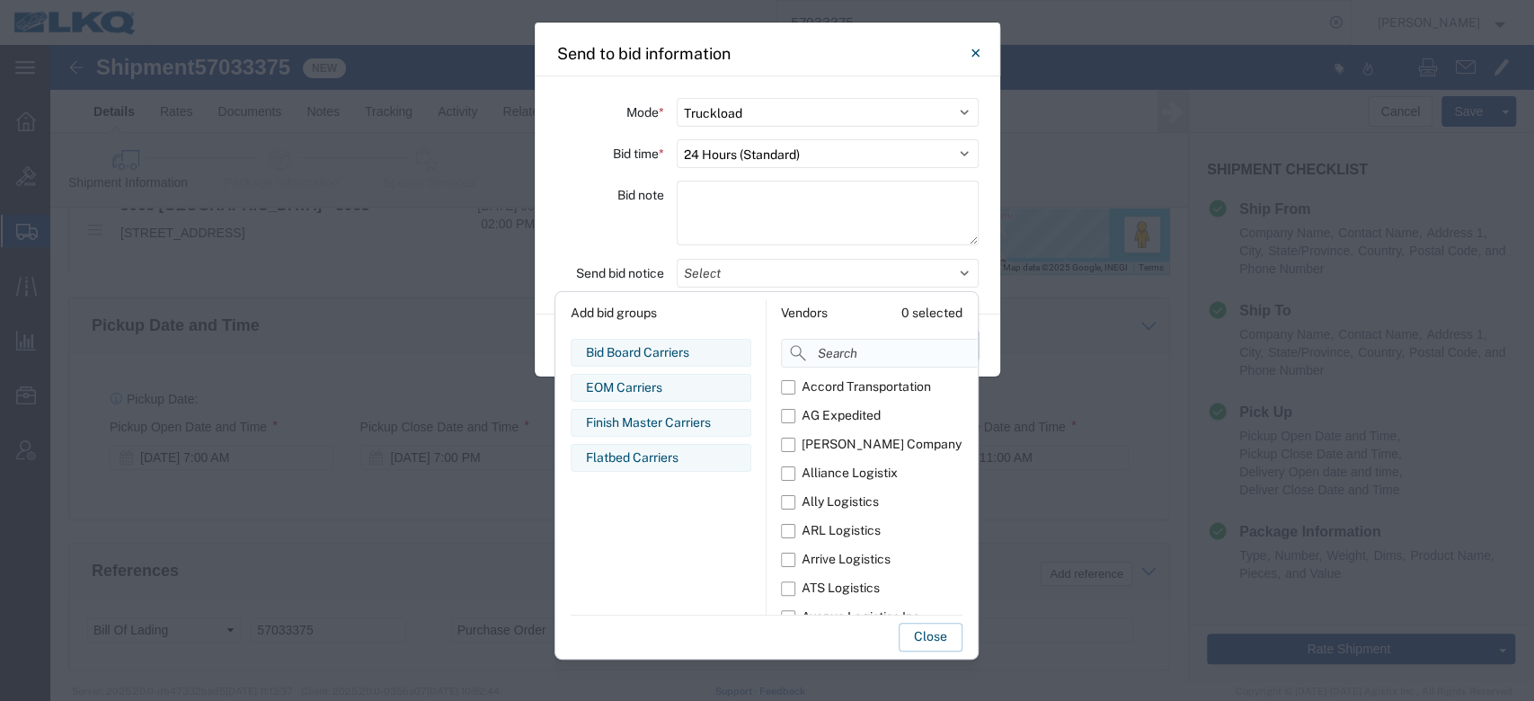
click at [837, 353] on input at bounding box center [919, 353] width 277 height 29
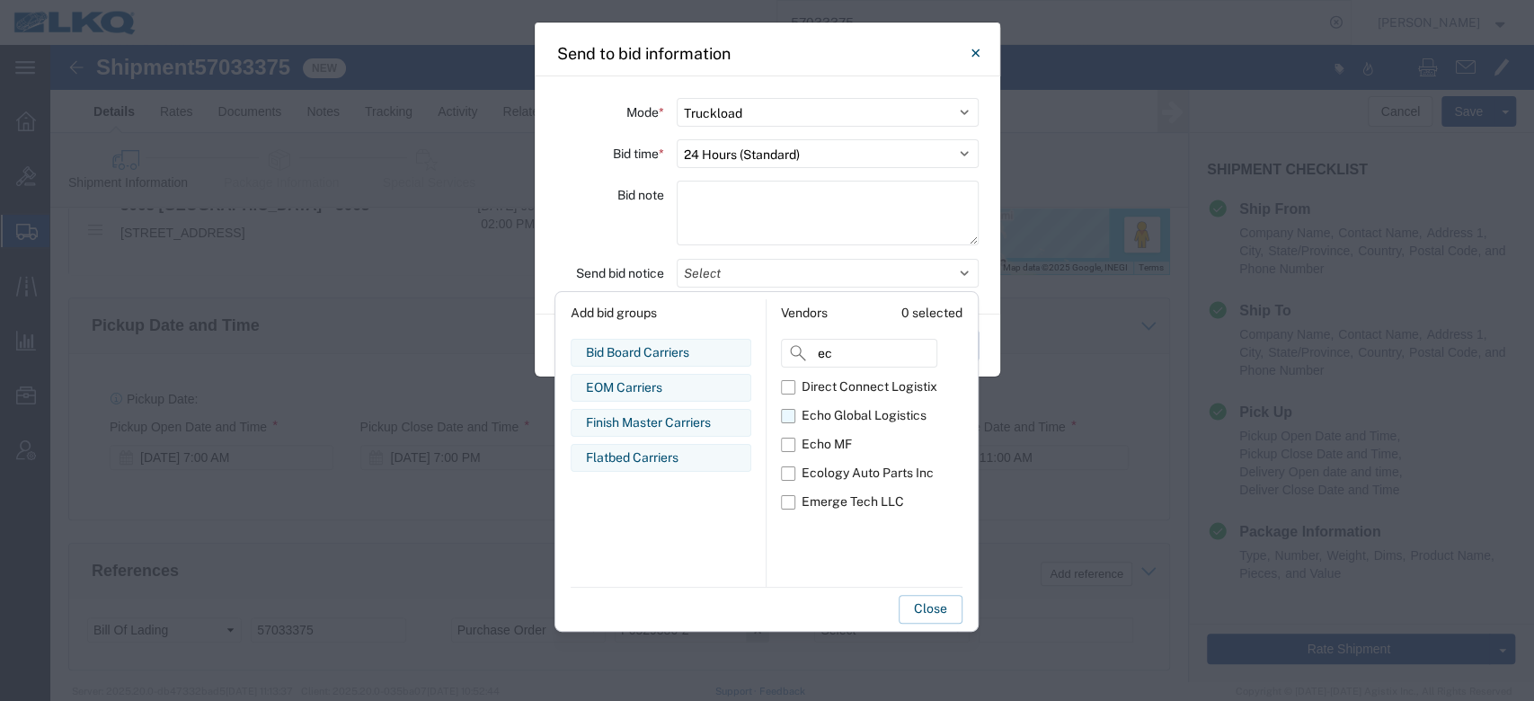
type input "ec"
click at [795, 407] on label "Echo Global Logistics" at bounding box center [859, 416] width 156 height 29
click at [0, 0] on input "Echo Global Logistics" at bounding box center [0, 0] width 0 height 0
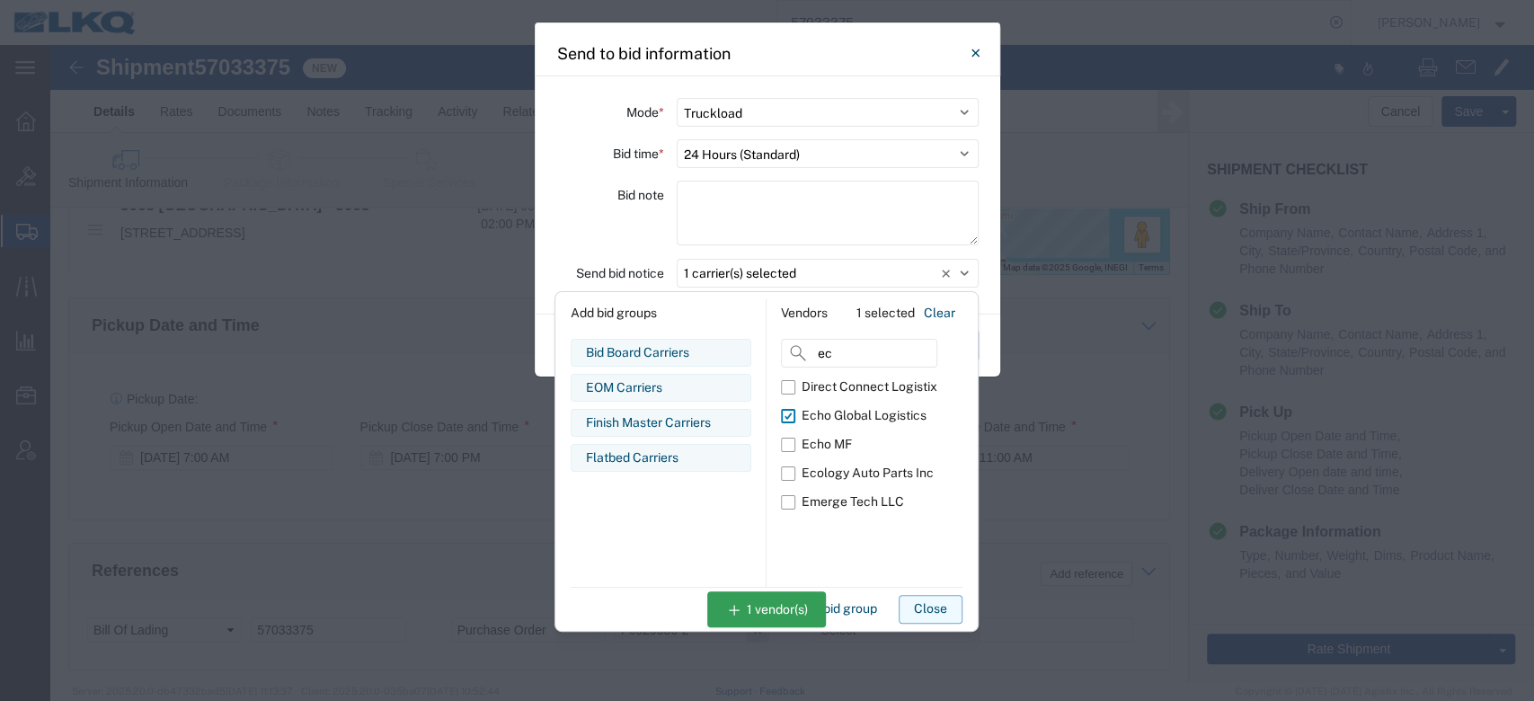
click at [942, 600] on button "Close" at bounding box center [931, 609] width 64 height 29
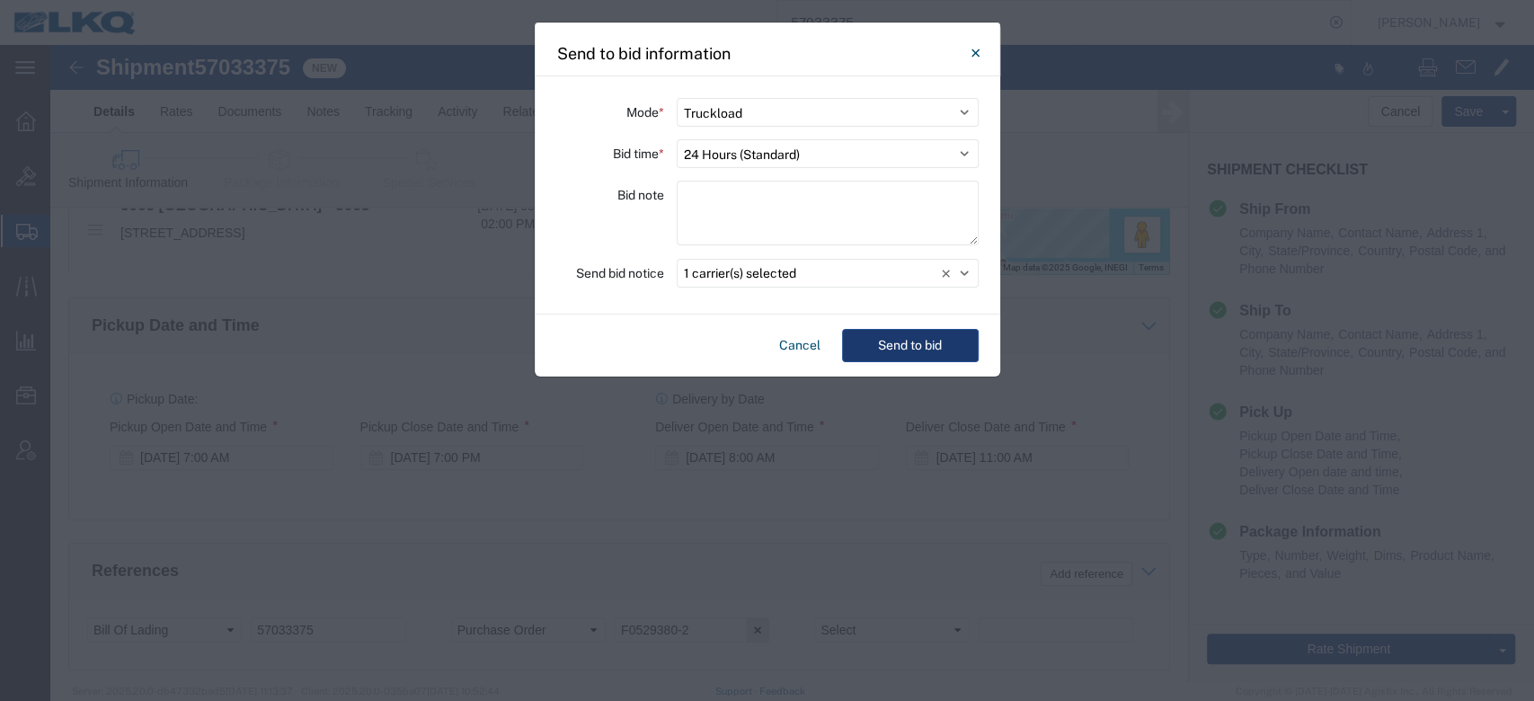
click at [911, 341] on button "Send to bid" at bounding box center [910, 345] width 137 height 33
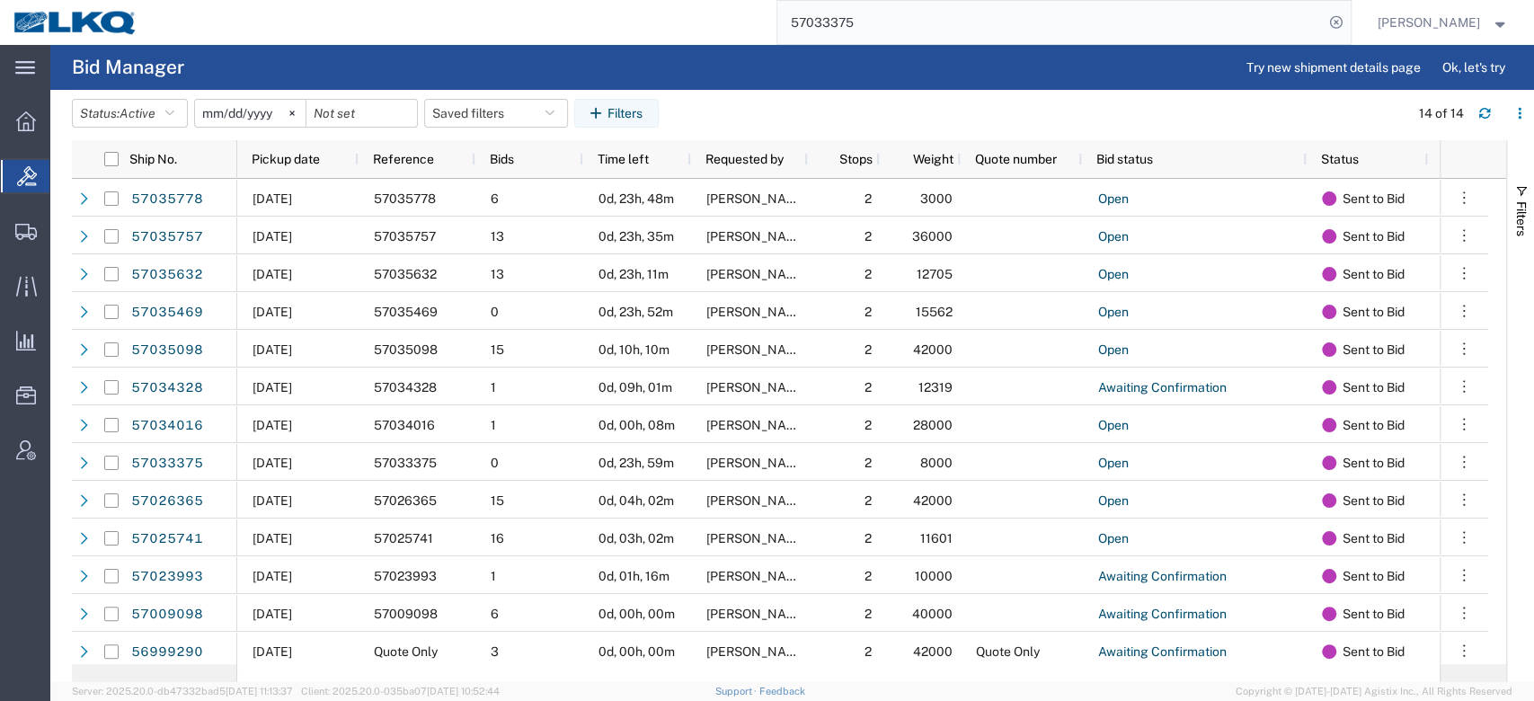
click at [1006, 3] on input "57033375" at bounding box center [1050, 22] width 546 height 43
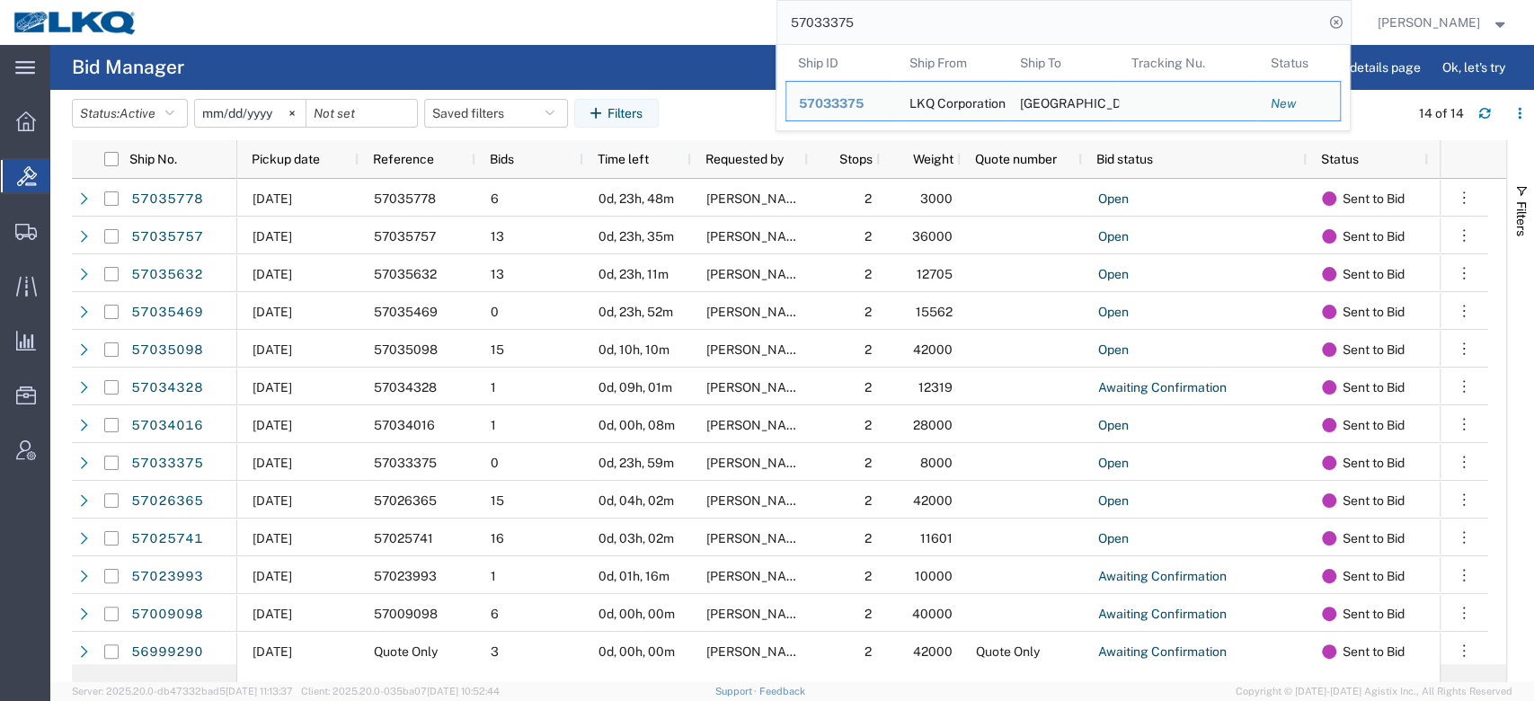
click at [1006, 3] on input "57033375" at bounding box center [1050, 22] width 546 height 43
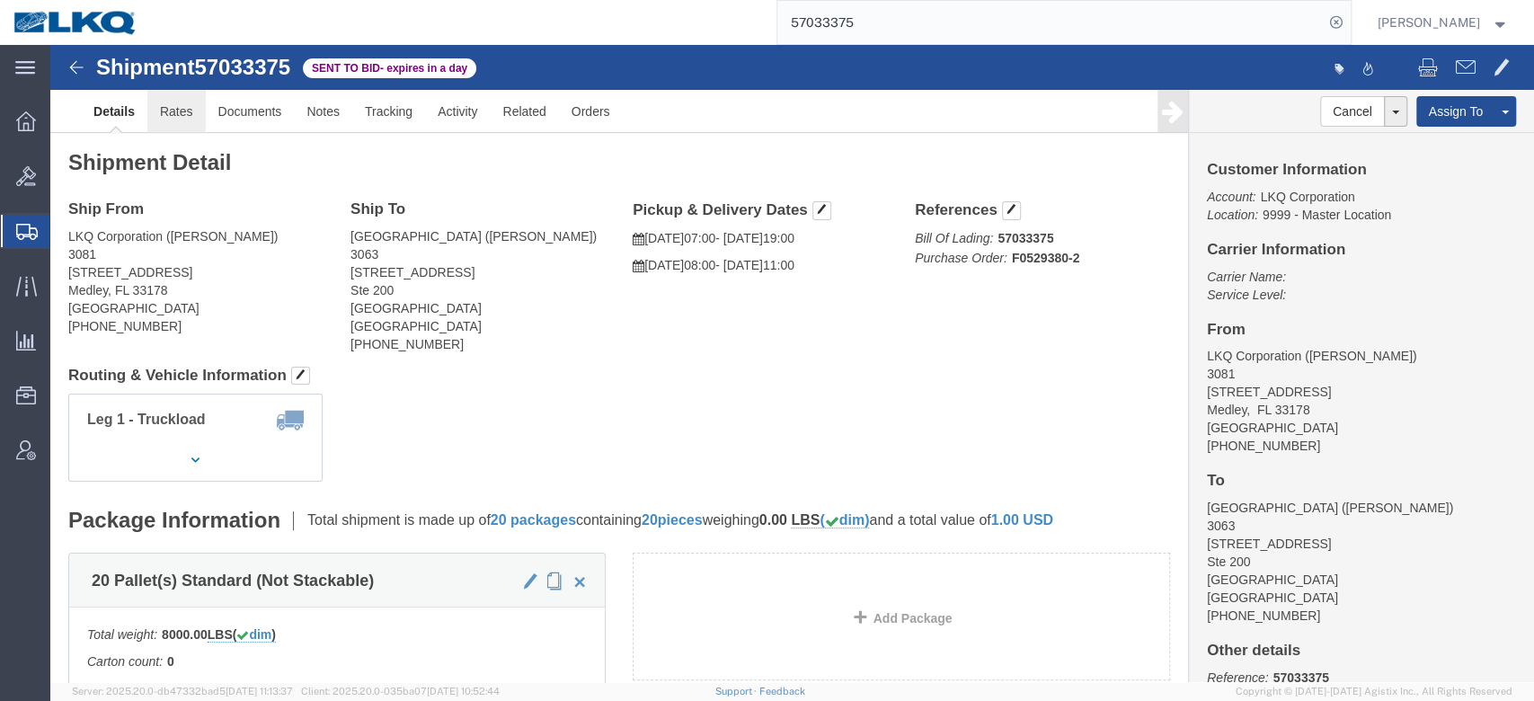
click link "Rates"
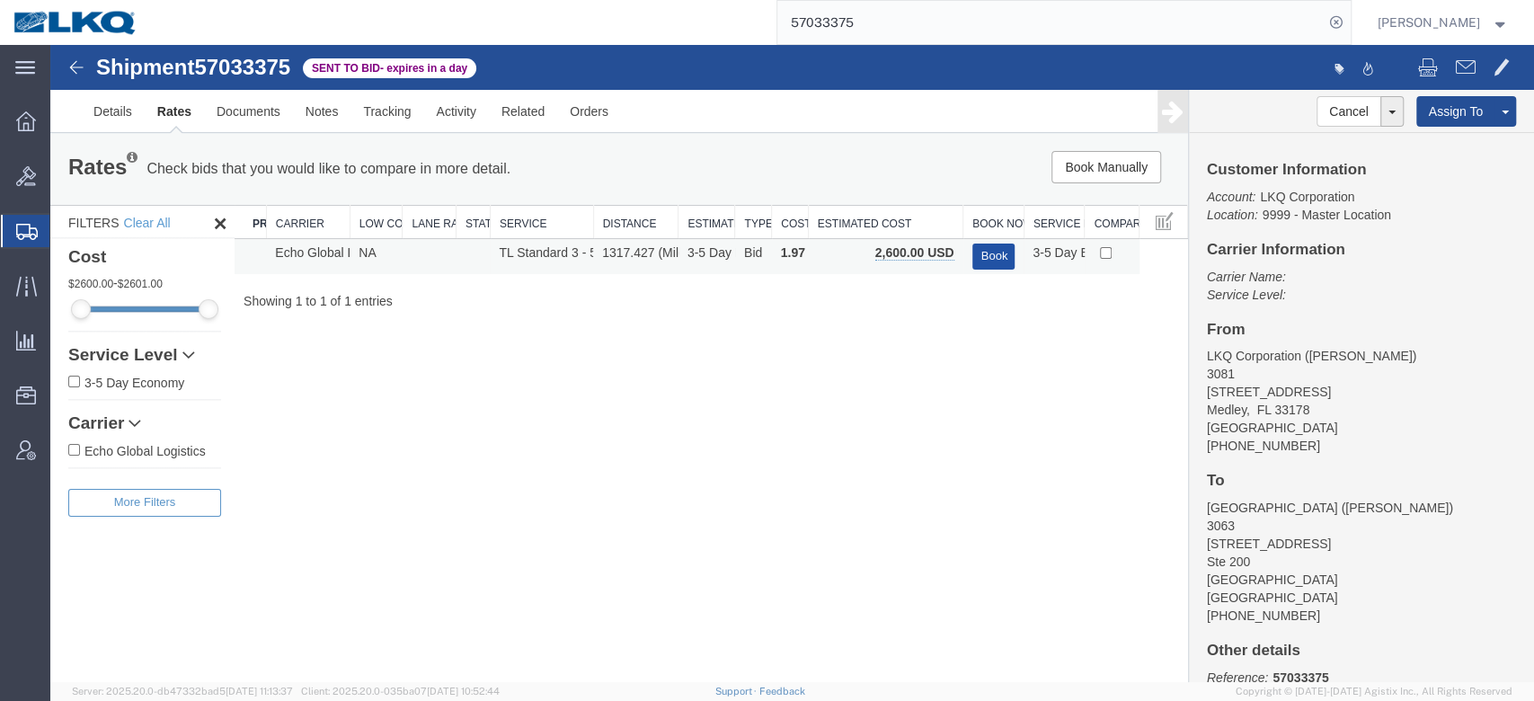
click at [983, 253] on button "Book" at bounding box center [993, 257] width 43 height 26
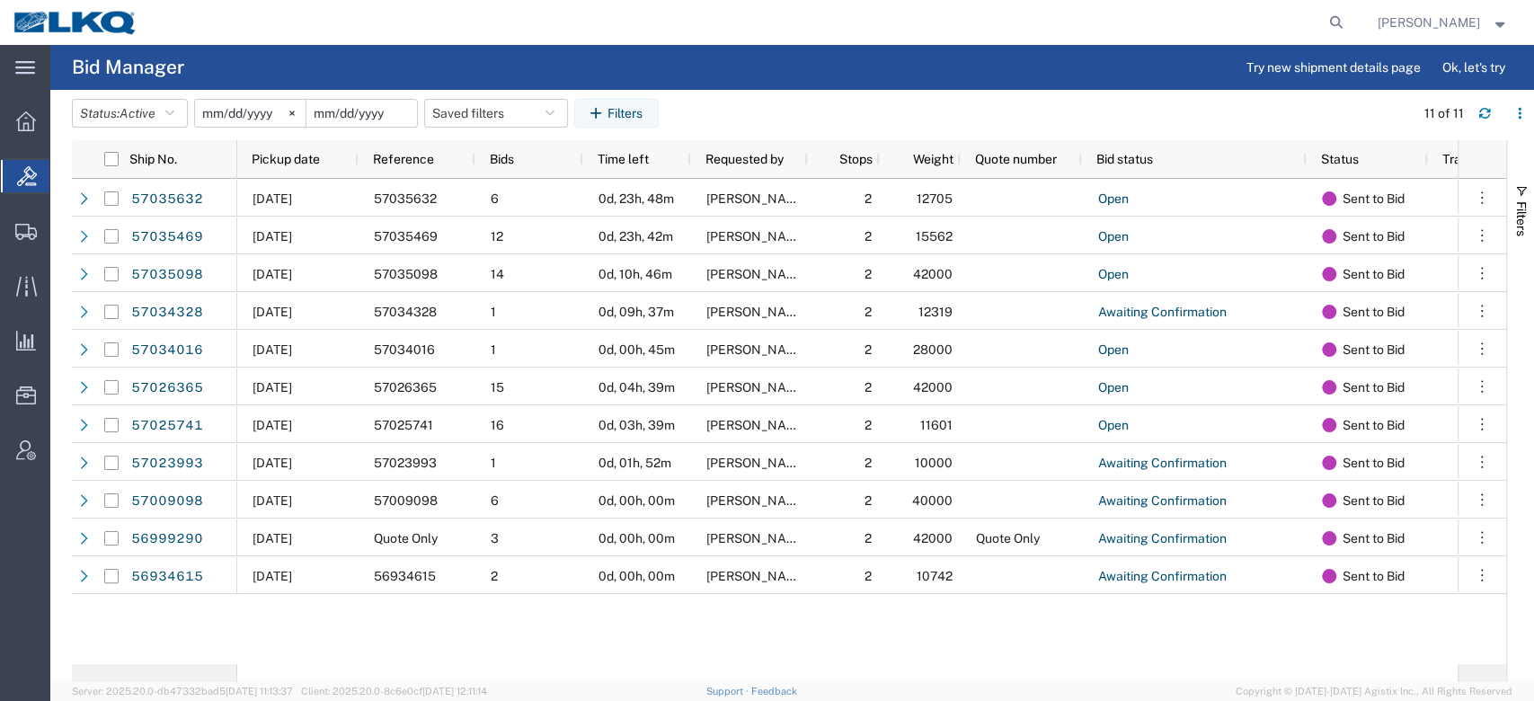
click at [346, 110] on input "date" at bounding box center [361, 113] width 111 height 27
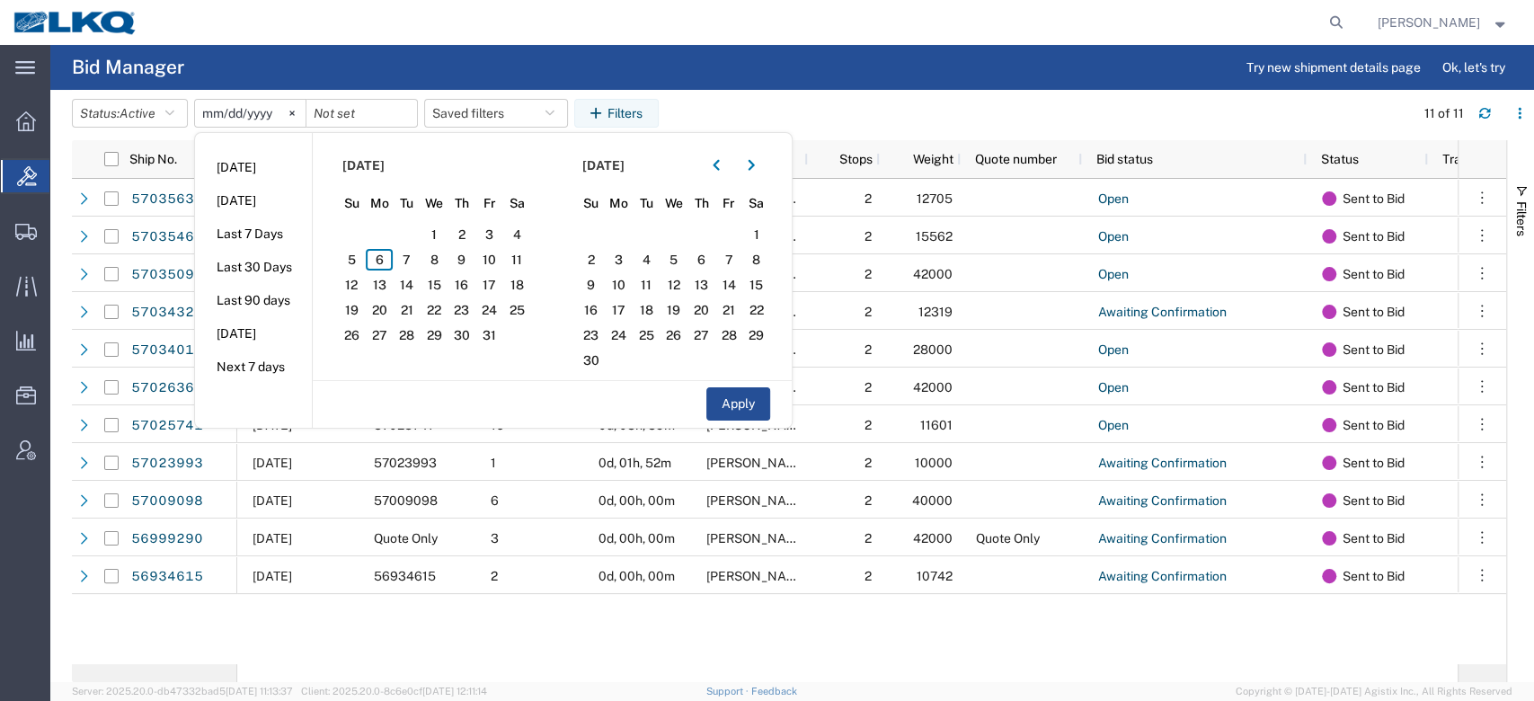
click at [285, 80] on agx-page-header "Bid Manager Try new shipment details page Ok, let's try" at bounding box center [791, 67] width 1483 height 45
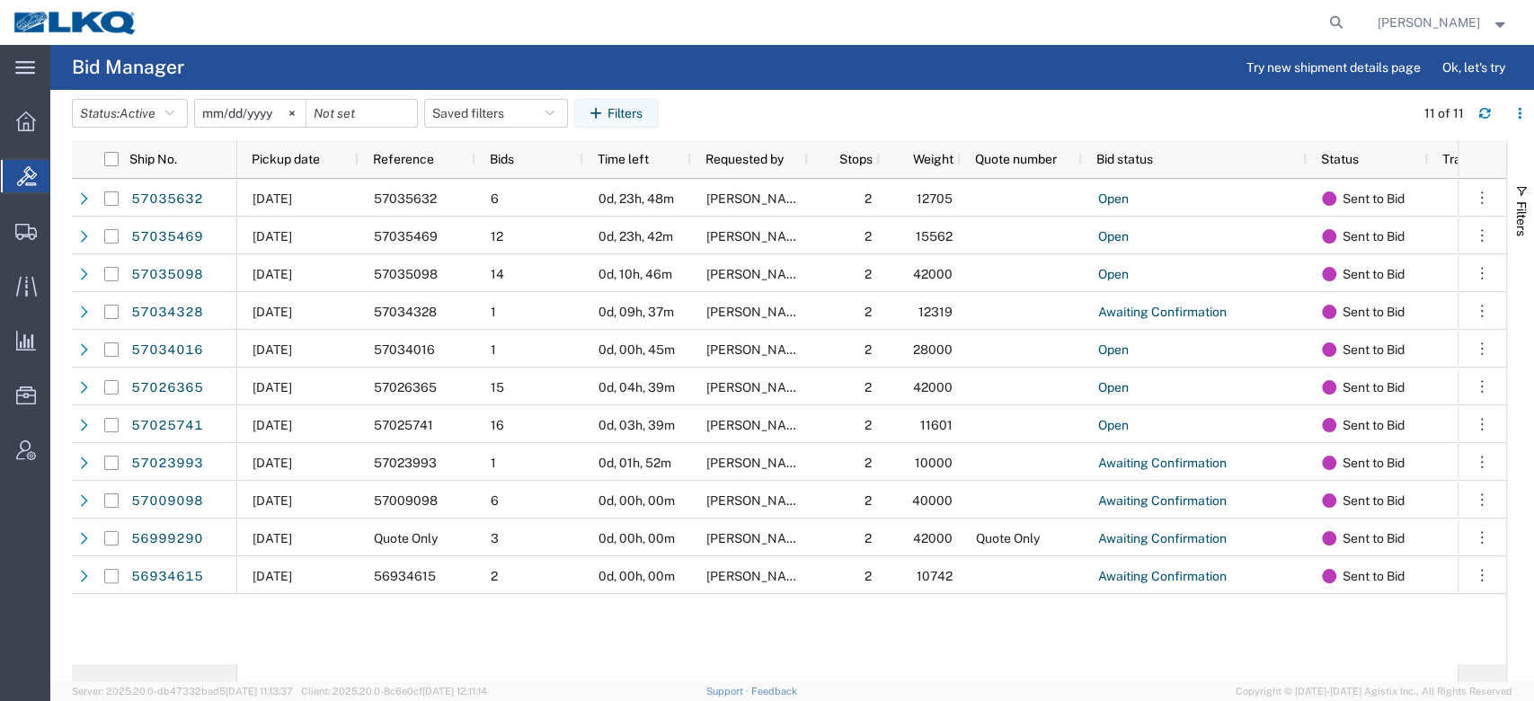
click at [257, 162] on span "Pickup date" at bounding box center [286, 159] width 68 height 14
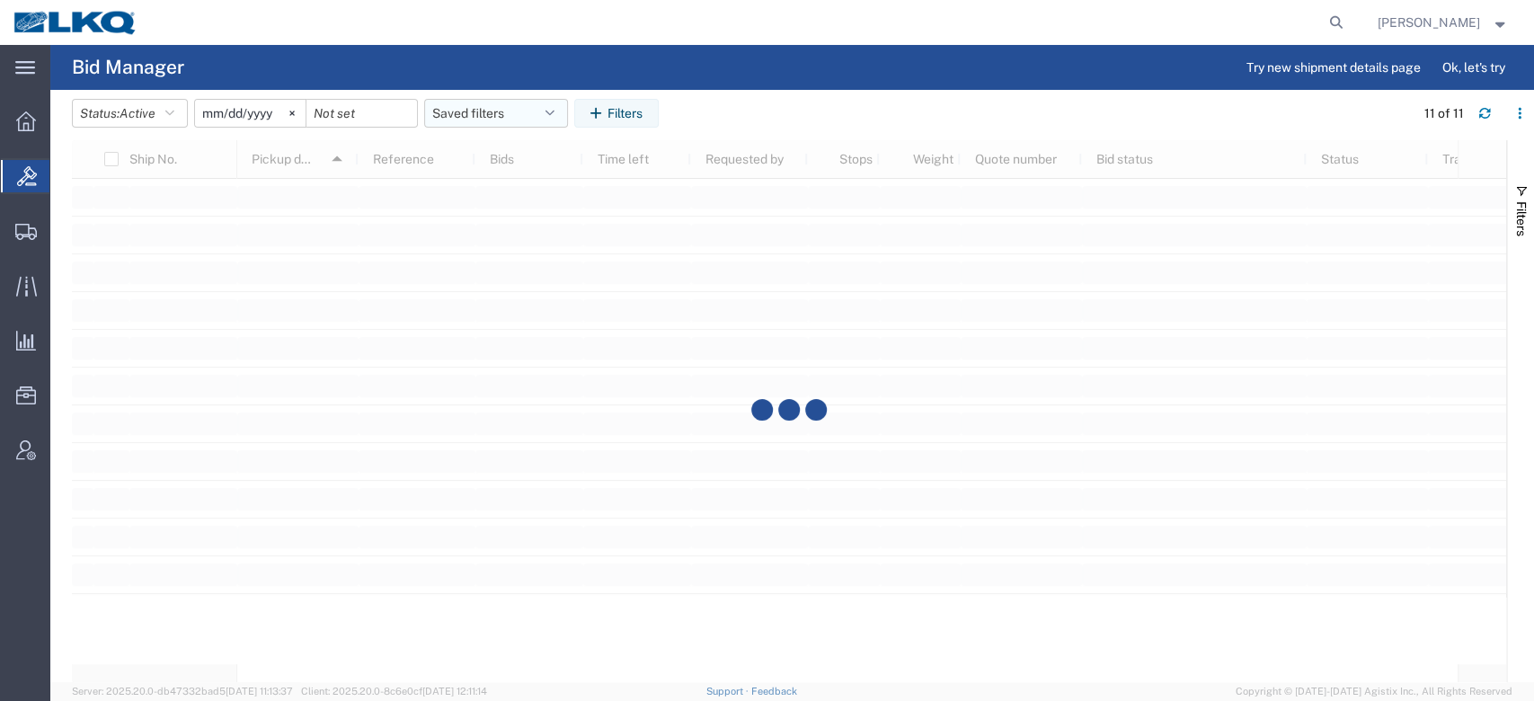
click at [529, 119] on button "Saved filters" at bounding box center [496, 113] width 144 height 29
click at [513, 193] on span "No PGW/LTL" at bounding box center [544, 191] width 235 height 33
type input "2025-01-01"
type input "2025-12-31"
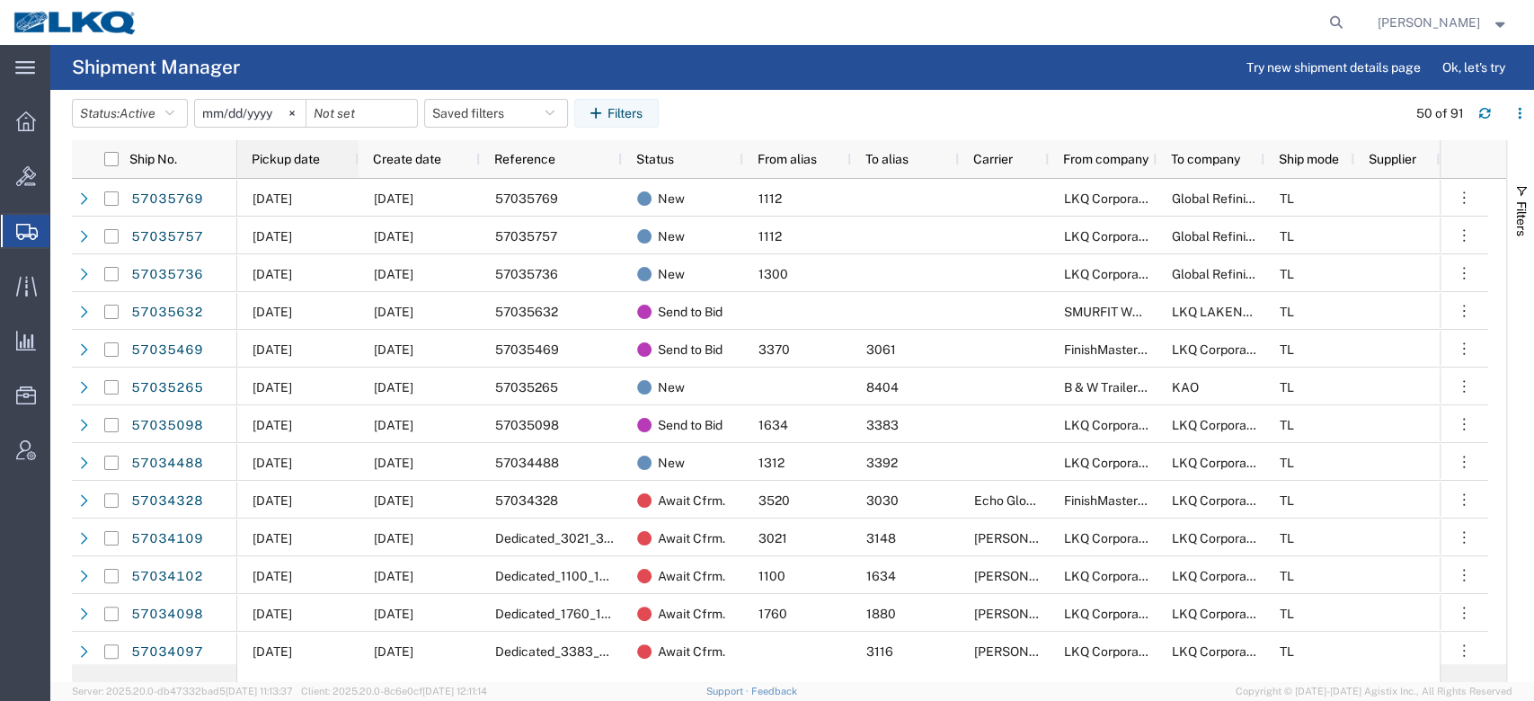
click at [337, 152] on div "Pickup date" at bounding box center [302, 159] width 100 height 29
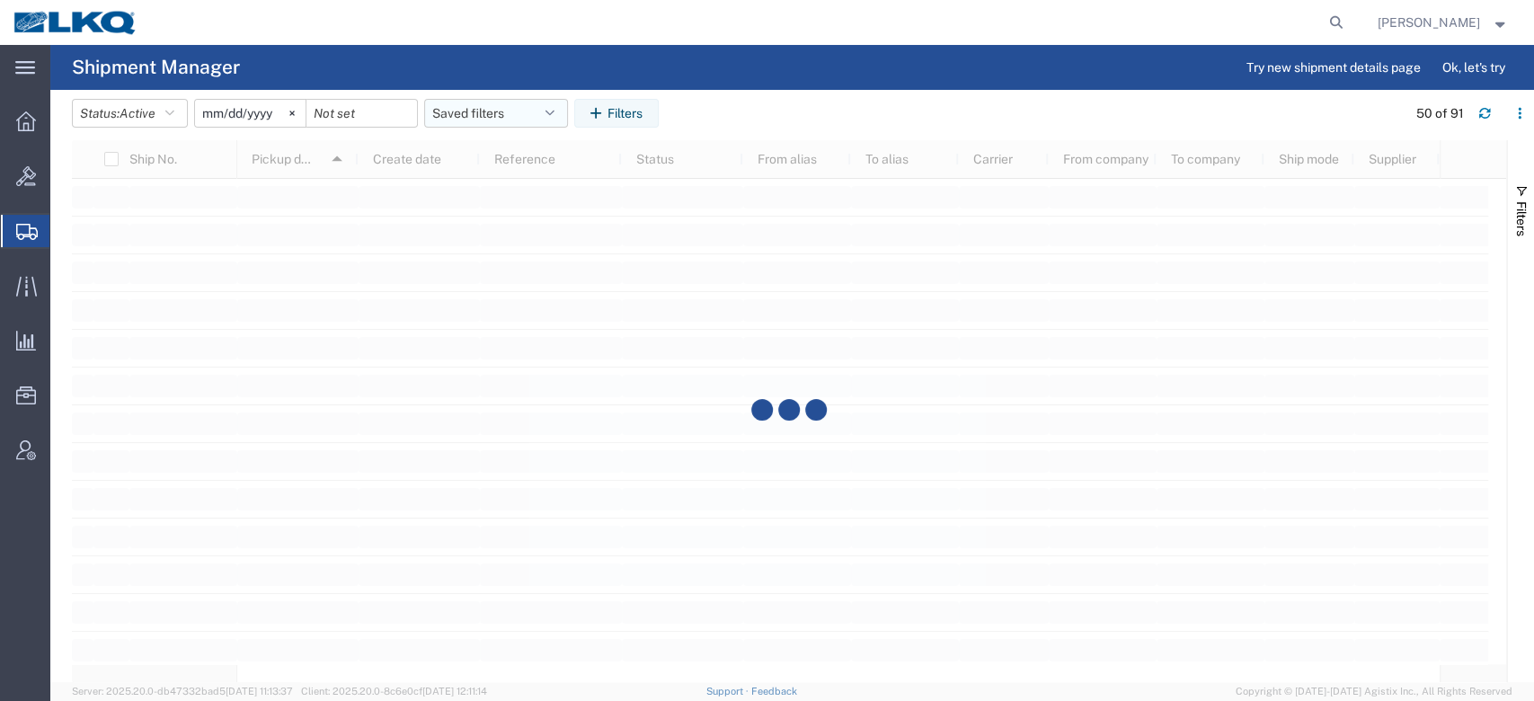
click at [476, 105] on button "Saved filters" at bounding box center [496, 113] width 144 height 29
click at [488, 223] on span "No PGW/LTL" at bounding box center [544, 224] width 235 height 33
type input "2025-01-01"
type input "2025-12-31"
